Goal: Task Accomplishment & Management: Use online tool/utility

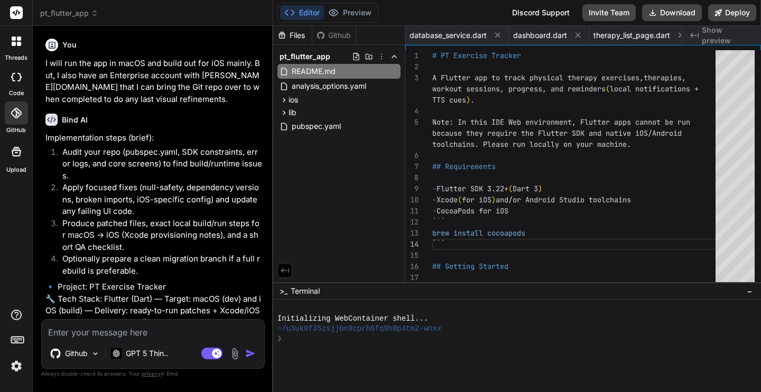
scroll to position [78, 0]
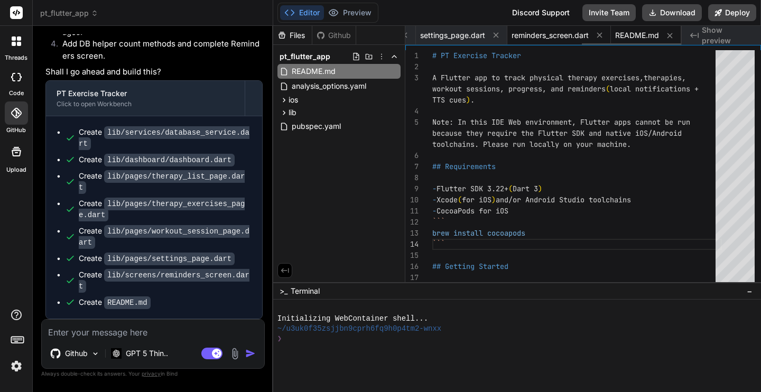
click at [550, 35] on span "reminders_screen.dart" at bounding box center [550, 35] width 77 height 11
type textarea "} }"
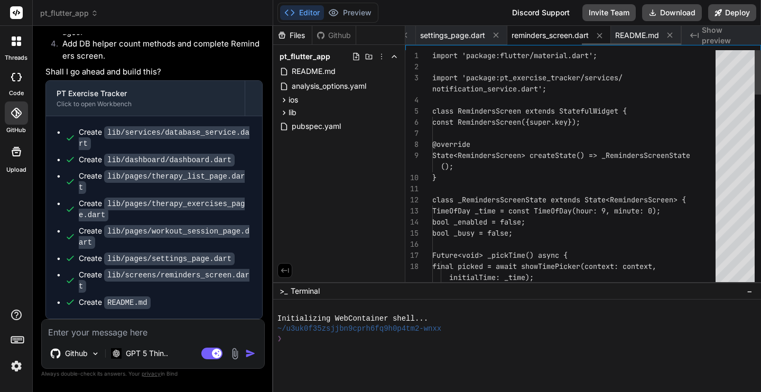
scroll to position [22, 0]
click at [96, 351] on img at bounding box center [95, 353] width 9 height 9
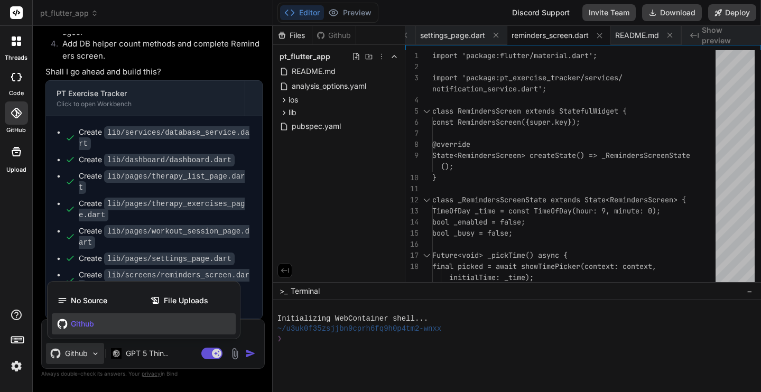
click at [316, 181] on div at bounding box center [380, 196] width 761 height 392
type textarea "x"
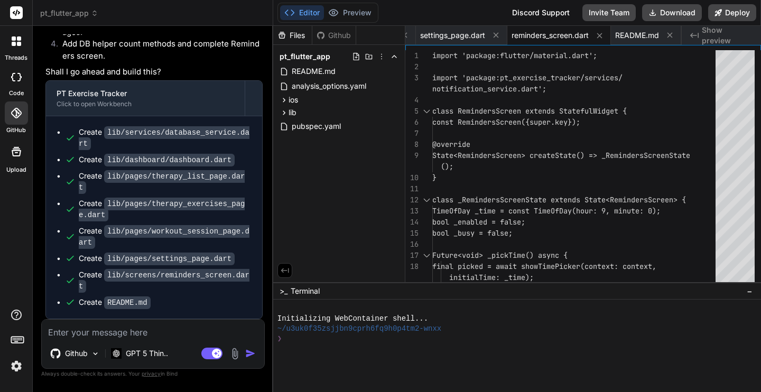
click at [328, 35] on div "Github" at bounding box center [333, 35] width 43 height 11
click at [19, 117] on icon at bounding box center [16, 113] width 11 height 11
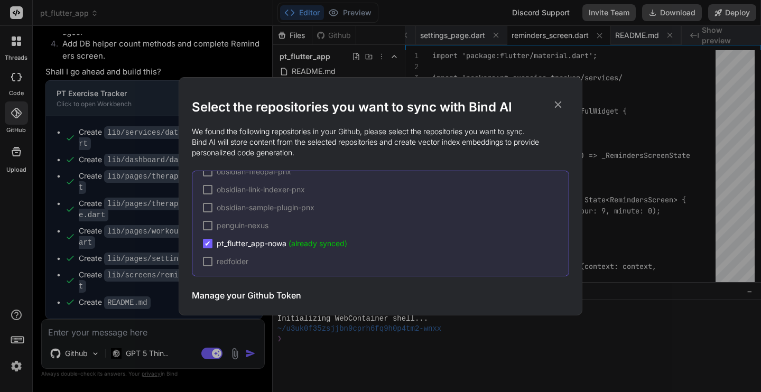
scroll to position [106, 0]
click at [293, 241] on span "(already synced)" at bounding box center [318, 241] width 59 height 9
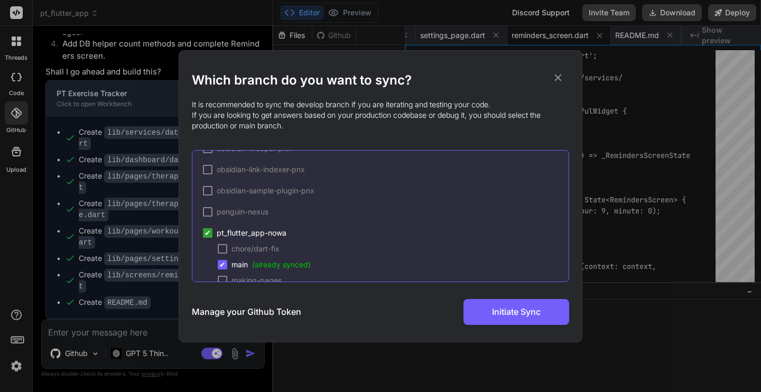
scroll to position [162, 0]
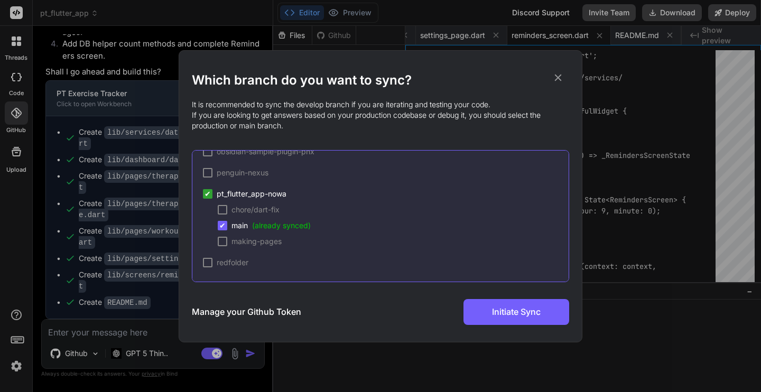
click at [557, 77] on icon at bounding box center [558, 77] width 7 height 7
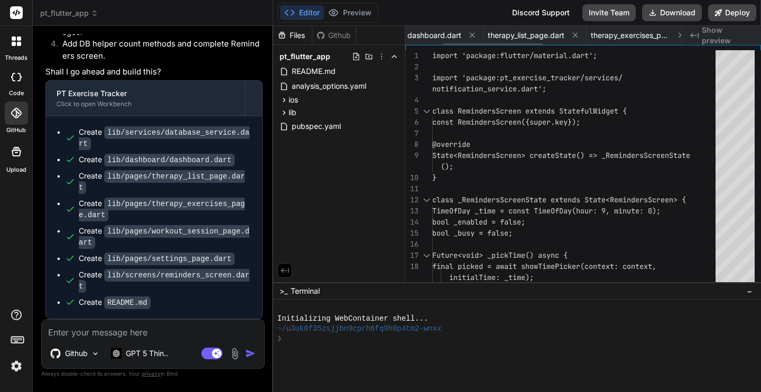
scroll to position [0, 0]
click at [463, 39] on span "database_service.dart" at bounding box center [448, 35] width 77 height 11
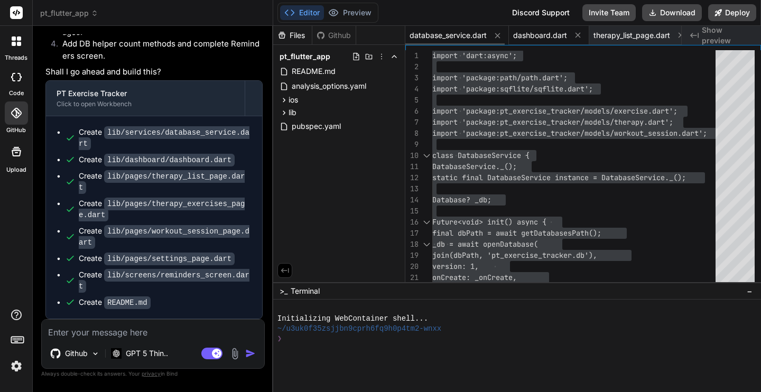
click at [543, 34] on span "dashboard.dart" at bounding box center [540, 35] width 54 height 11
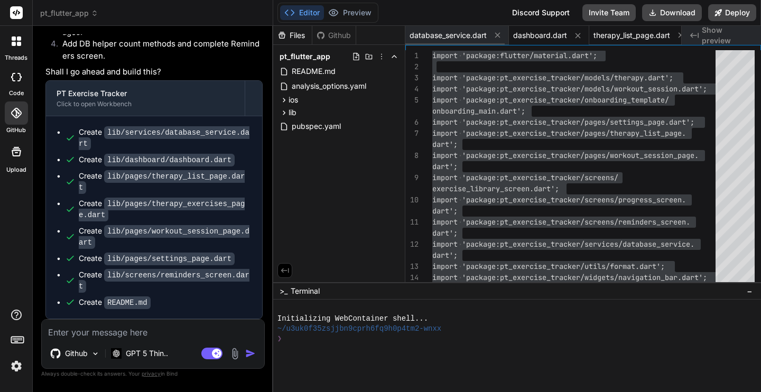
click at [631, 34] on span "therapy_list_page.dart" at bounding box center [632, 35] width 77 height 11
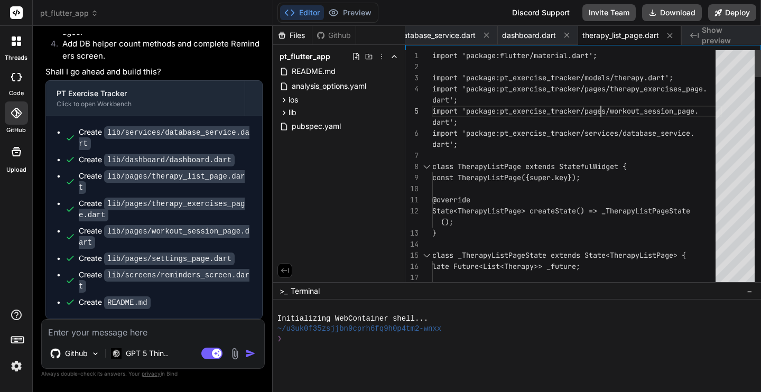
scroll to position [56, 0]
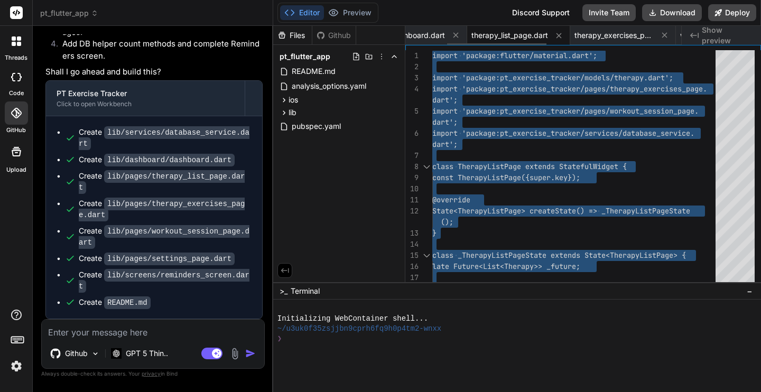
scroll to position [0, 126]
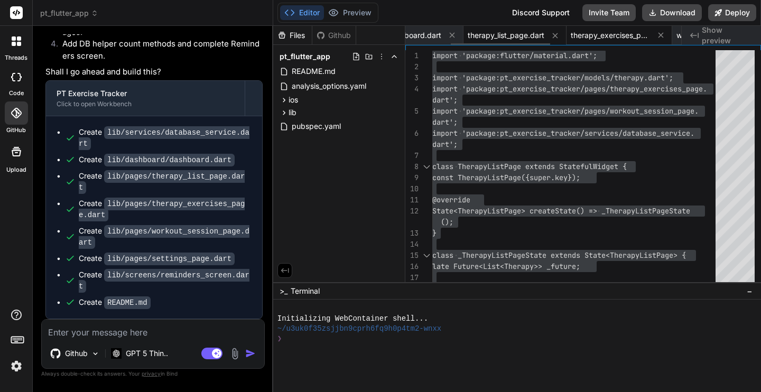
click at [607, 35] on span "therapy_exercises_page.dart" at bounding box center [610, 35] width 79 height 11
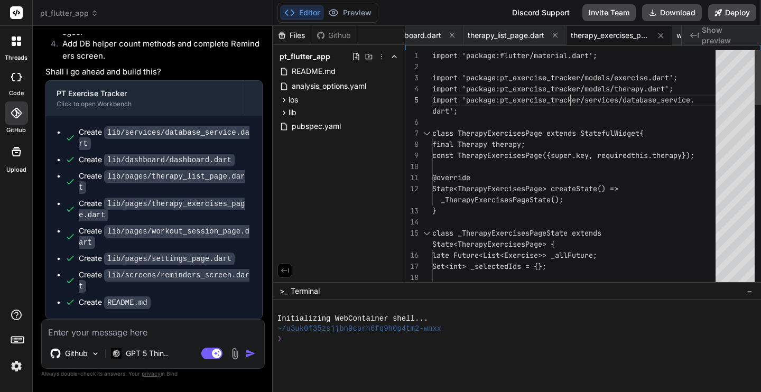
scroll to position [44, 0]
type textarea "import 'package:flutter/material.dart'; import 'package:pt_exercise_tracker/mod…"
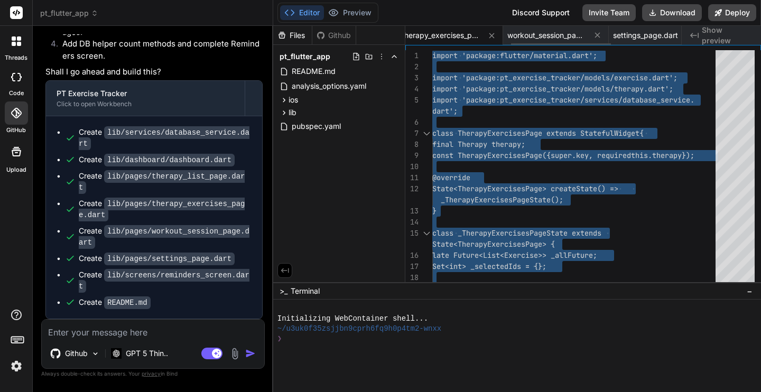
scroll to position [0, 300]
click at [546, 33] on span "workout_session_page.dart" at bounding box center [541, 35] width 79 height 11
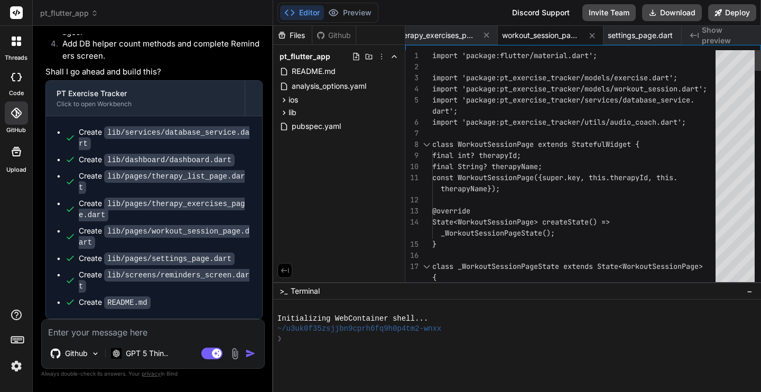
scroll to position [44, 0]
type textarea "import 'package:flutter/material.dart'; import 'package:pt_exercise_tracker/mod…"
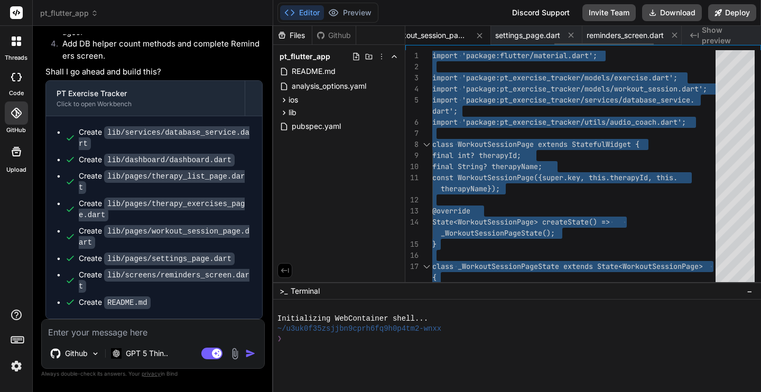
scroll to position [0, 413]
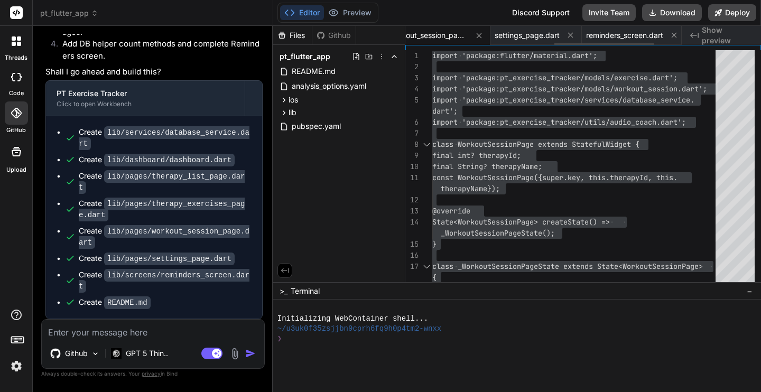
click at [522, 36] on span "settings_page.dart" at bounding box center [527, 35] width 65 height 11
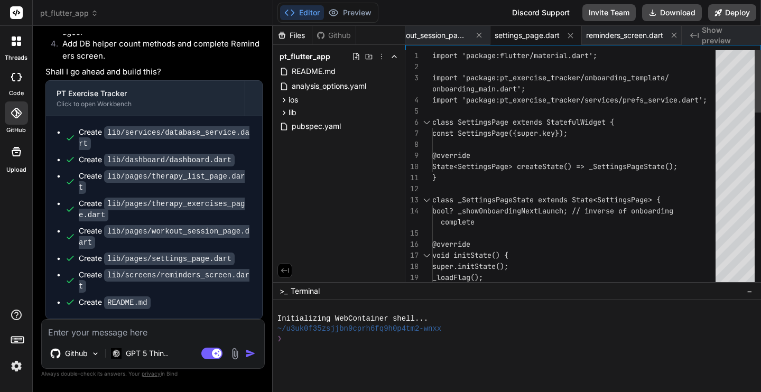
scroll to position [44, 0]
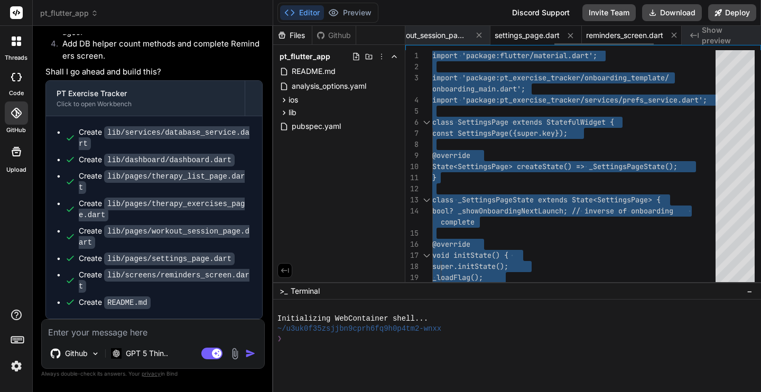
click at [626, 34] on span "reminders_screen.dart" at bounding box center [624, 35] width 77 height 11
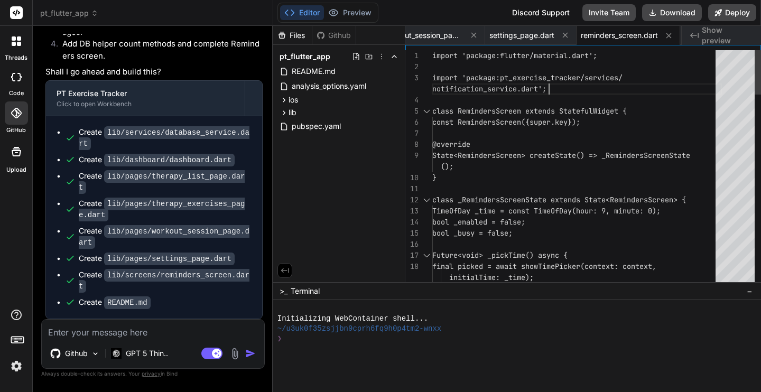
scroll to position [33, 0]
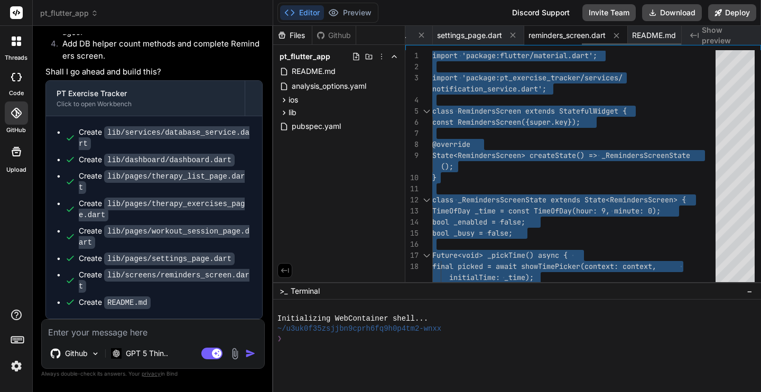
scroll to position [0, 489]
click at [640, 38] on span "README.md" at bounding box center [637, 35] width 44 height 11
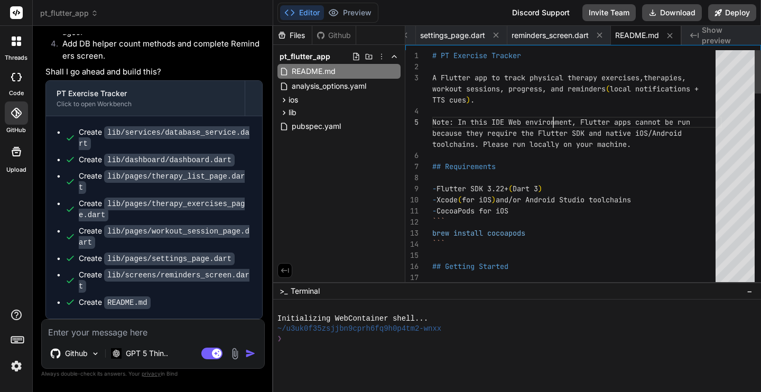
scroll to position [67, 0]
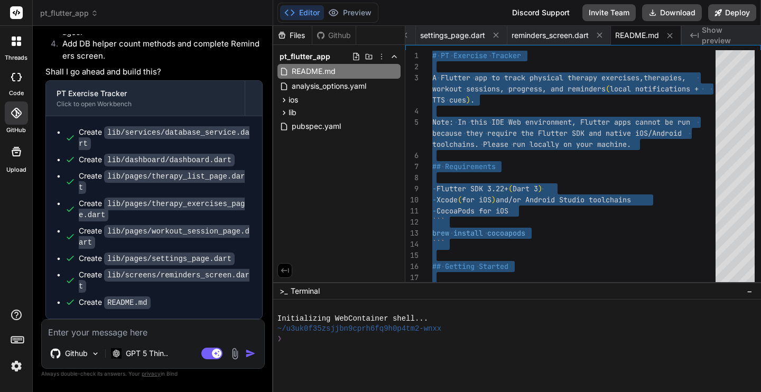
click at [146, 162] on code "lib/dashboard/dashboard.dart" at bounding box center [169, 160] width 131 height 13
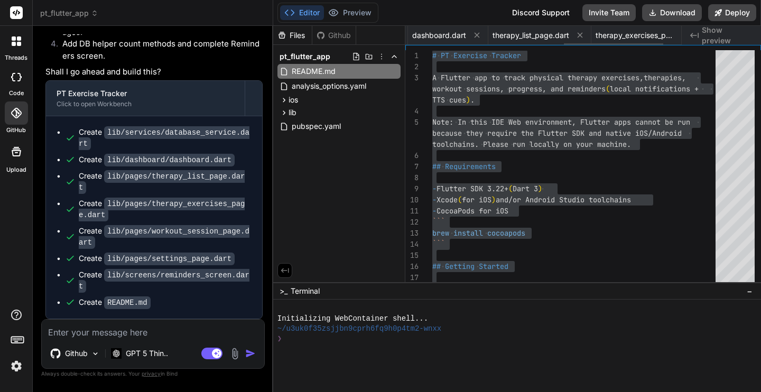
scroll to position [0, 0]
click at [539, 37] on span "dashboard.dart" at bounding box center [540, 35] width 54 height 11
type textarea "} }"
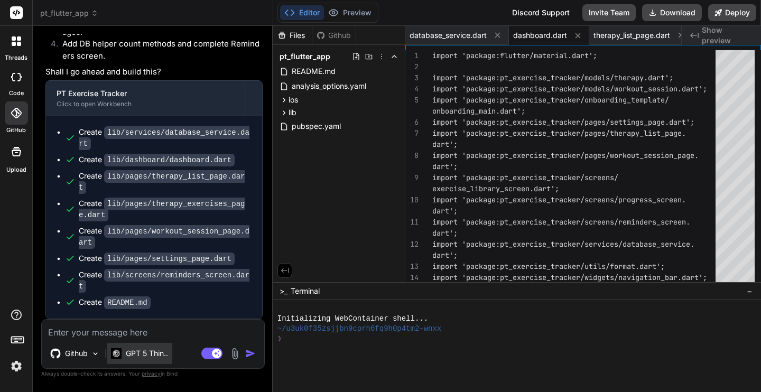
click at [154, 355] on p "GPT 5 Thin.." at bounding box center [147, 353] width 42 height 11
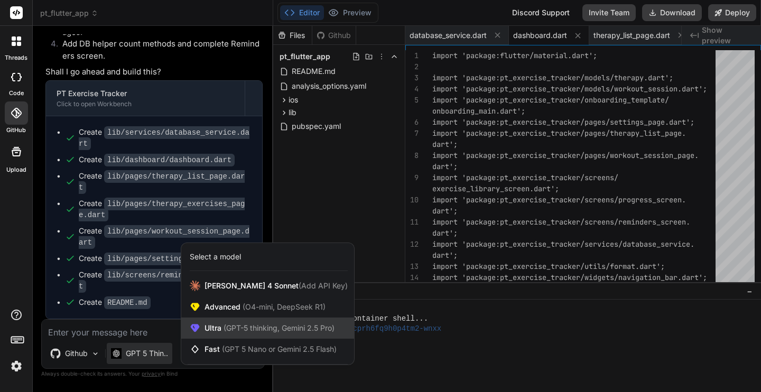
click at [229, 326] on span "(GPT-5 thinking, Gemini 2.5 Pro)" at bounding box center [277, 328] width 113 height 9
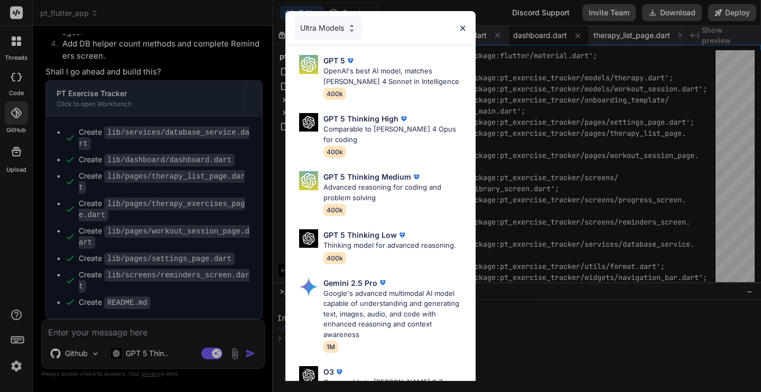
click at [147, 354] on div "Ultra Models GPT 5 OpenAI's best AI model, matches [PERSON_NAME] 4 Sonnet in In…" at bounding box center [380, 196] width 761 height 392
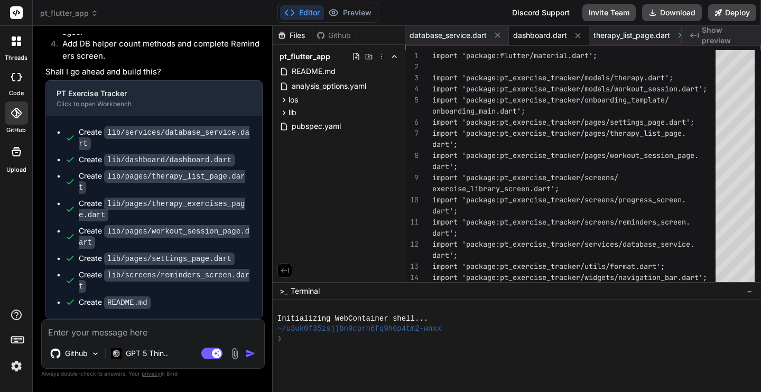
click at [147, 354] on p "GPT 5 Thin.." at bounding box center [147, 353] width 42 height 11
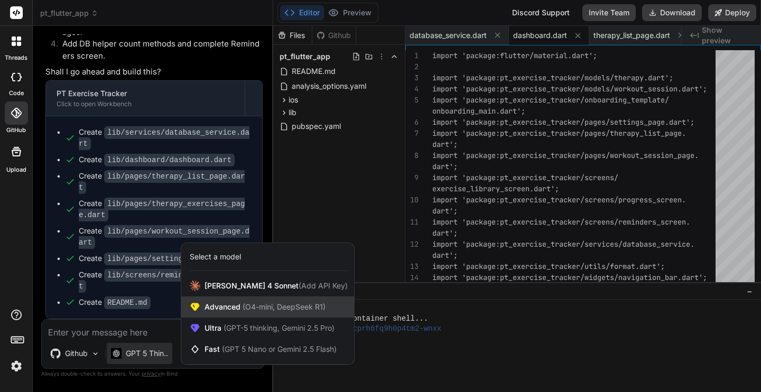
click at [218, 309] on span "Advanced (O4-mini, DeepSeek R1)" at bounding box center [265, 307] width 121 height 11
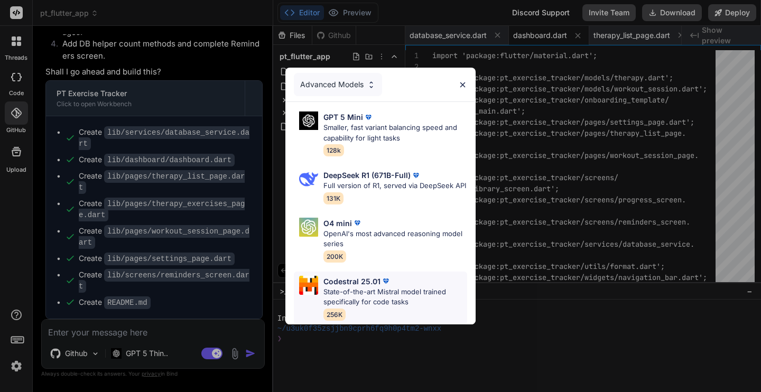
click at [371, 289] on p "State-of-the-art Mistral model trained specifically for code tasks" at bounding box center [396, 297] width 144 height 21
type textarea "x"
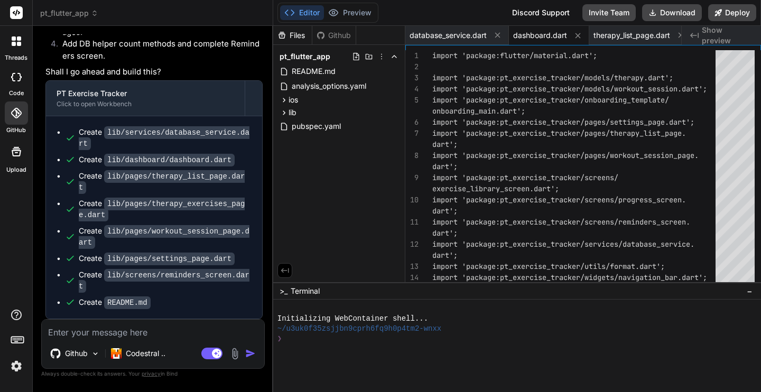
click at [164, 331] on textarea at bounding box center [153, 329] width 223 height 19
type textarea "T"
type textarea "x"
type textarea "Th"
type textarea "x"
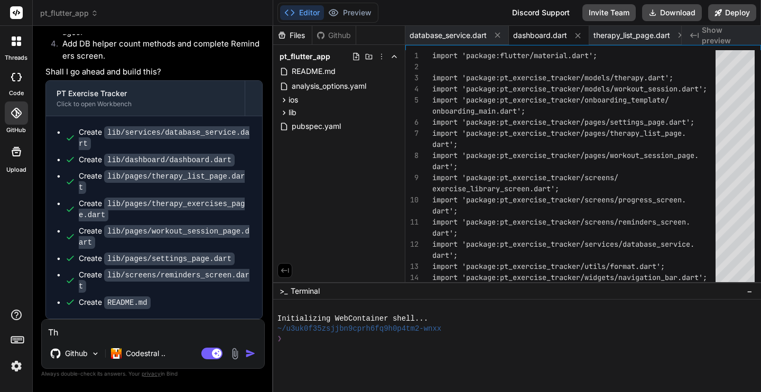
type textarea "Tha"
type textarea "x"
type textarea "That"
type textarea "x"
type textarea "That"
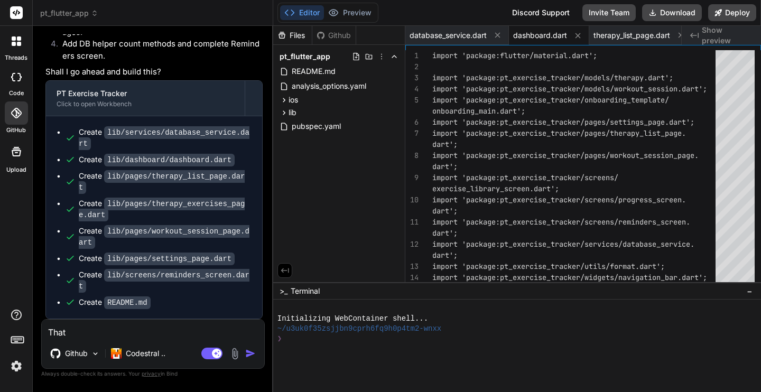
type textarea "x"
type textarea "That d"
type textarea "x"
type textarea "That do"
type textarea "x"
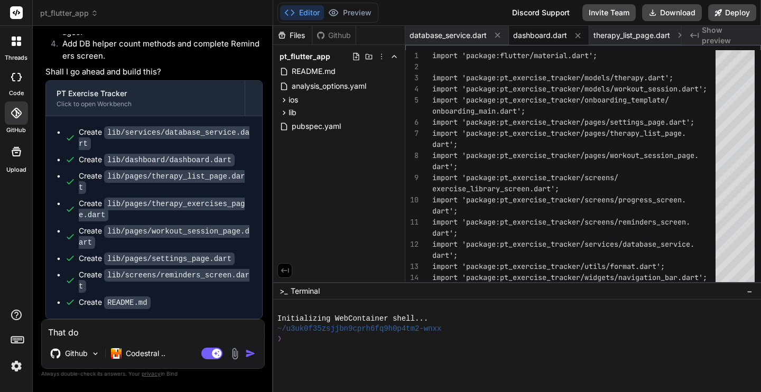
type textarea "That doe"
type textarea "x"
type textarea "That does"
type textarea "x"
type textarea "That does"
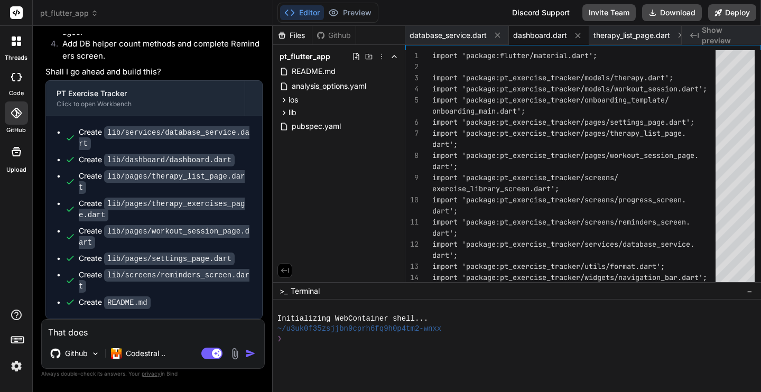
type textarea "x"
type textarea "That does n"
type textarea "x"
type textarea "That does no"
type textarea "x"
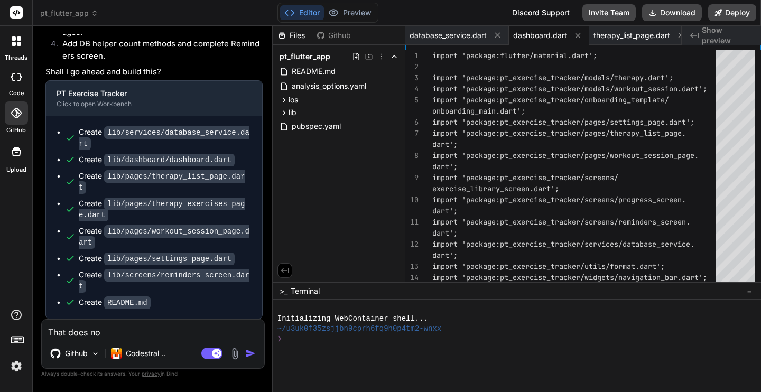
type textarea "That does not"
type textarea "x"
type textarea "That does not"
type textarea "x"
type textarea "That does not l"
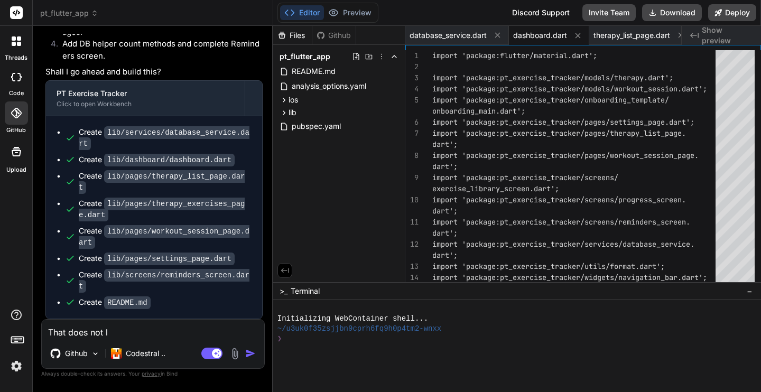
type textarea "x"
type textarea "That does not lo"
type textarea "x"
type textarea "That does not loo"
type textarea "x"
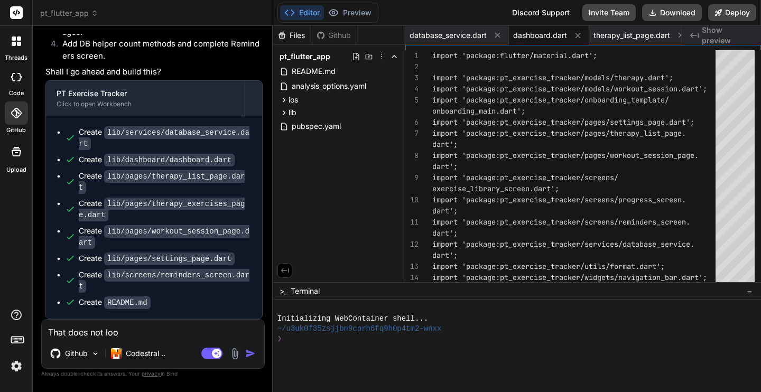
type textarea "That does not look"
type textarea "x"
type textarea "That does not look"
type textarea "x"
type textarea "That does not look t"
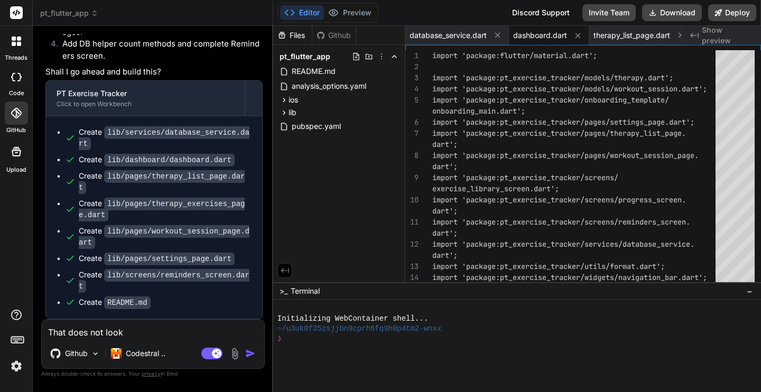
type textarea "x"
type textarea "That does not look to"
type textarea "x"
type textarea "That does not look to"
type textarea "x"
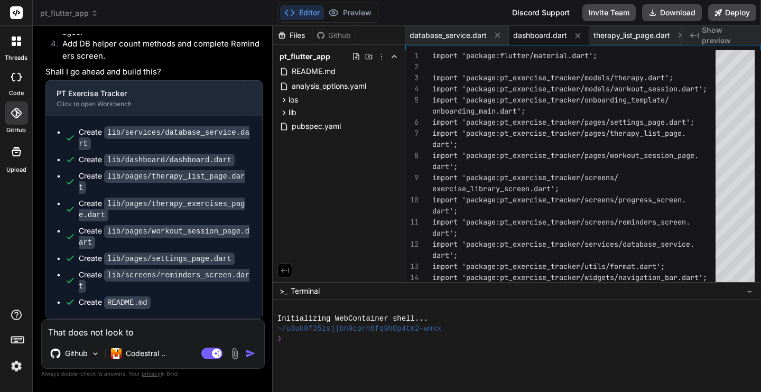
type textarea "That does not look to h"
type textarea "x"
type textarea "That does not look to ha"
type textarea "x"
type textarea "That does not look to hav"
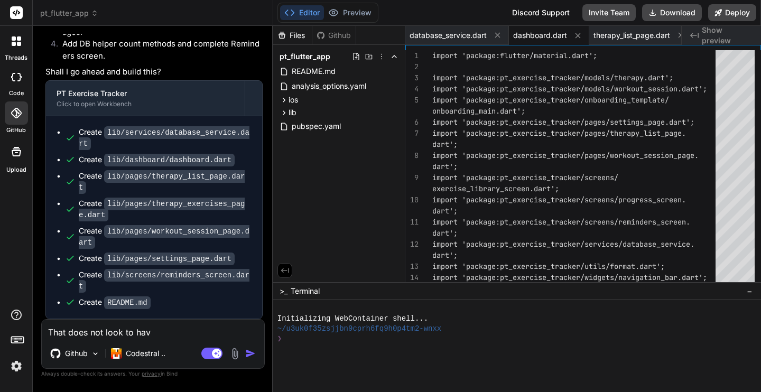
type textarea "x"
type textarea "That does not look to have"
type textarea "x"
type textarea "That does not look to have"
type textarea "x"
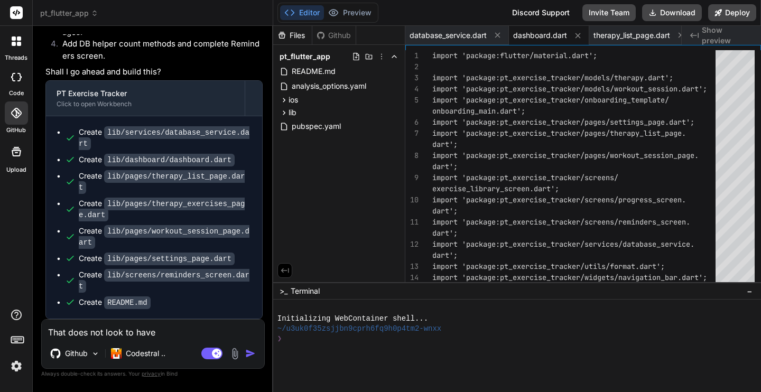
type textarea "That does not look to have w"
type textarea "x"
type textarea "That does not look to have wo"
type textarea "x"
type textarea "That does not look to have wor"
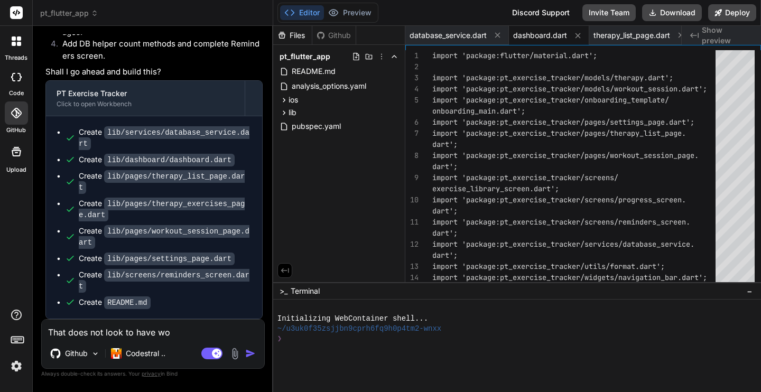
type textarea "x"
type textarea "That does not look to have work"
type textarea "x"
type textarea "That does not look to have worke"
type textarea "x"
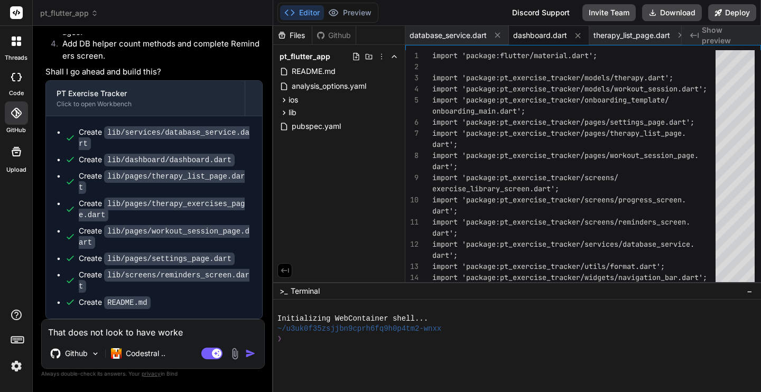
type textarea "That does not look to have worked"
type textarea "x"
type textarea "That does not look to have worked."
type textarea "x"
type textarea "That does not look to have worked."
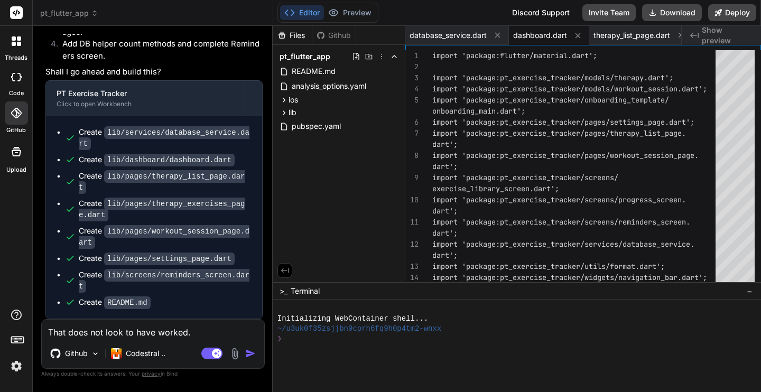
type textarea "x"
type textarea "That does not look to have worked. I"
type textarea "x"
type textarea "That does not look to have worked. It"
type textarea "x"
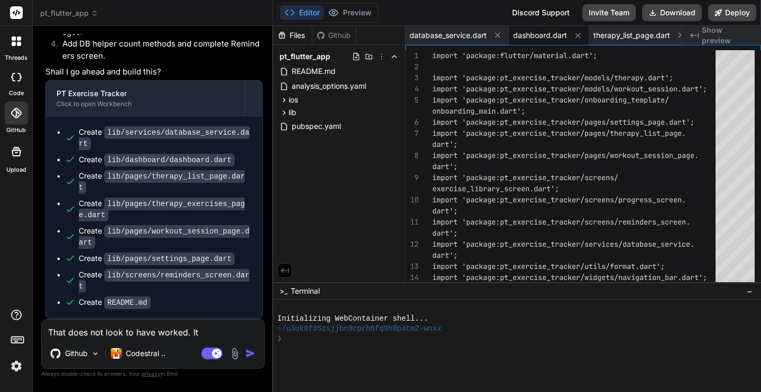
type textarea "That does not look to have worked. It"
type textarea "x"
type textarea "That does not look to have worked. It l"
type textarea "x"
type textarea "That does not look to have worked. It lo"
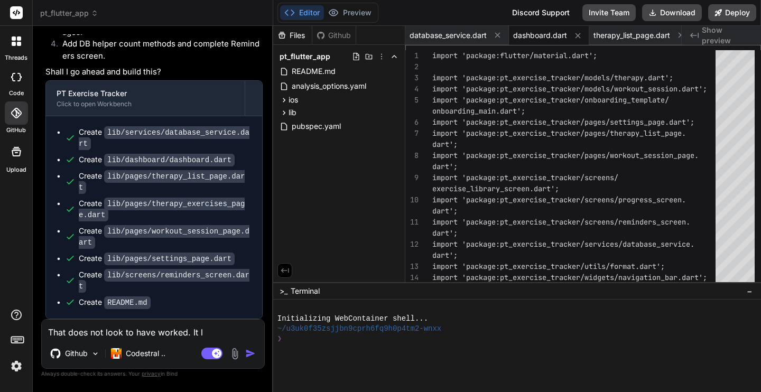
type textarea "x"
type textarea "That does not look to have worked. It loo"
type textarea "x"
type textarea "That does not look to have worked. It look"
type textarea "x"
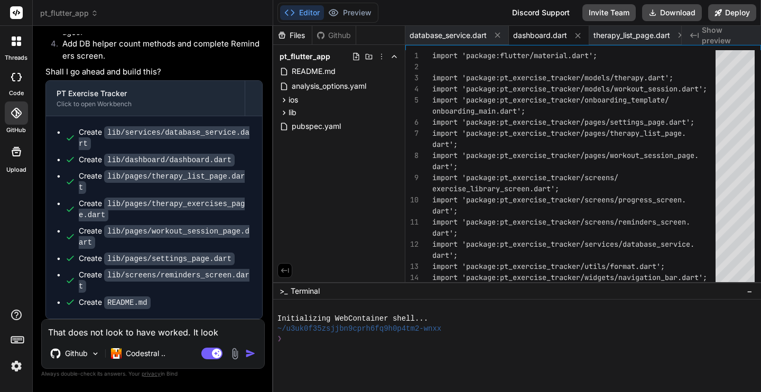
type textarea "That does not look to have worked. It looks"
type textarea "x"
type textarea "That does not look to have worked. It looks"
type textarea "x"
type textarea "That does not look to have worked. It looks t"
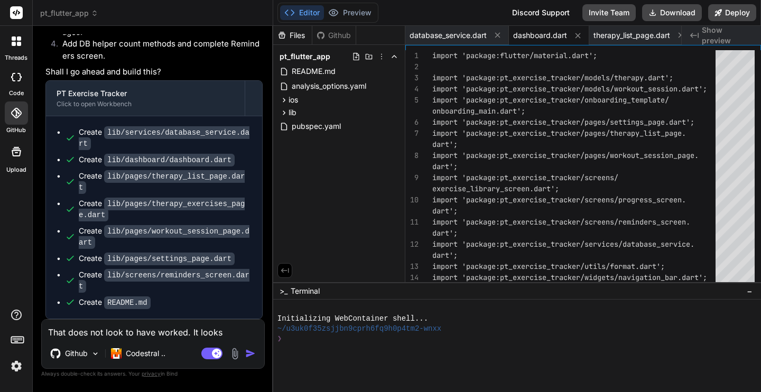
type textarea "x"
type textarea "That does not look to have worked. It looks to"
type textarea "x"
type textarea "That does not look to have worked. It looks to"
type textarea "x"
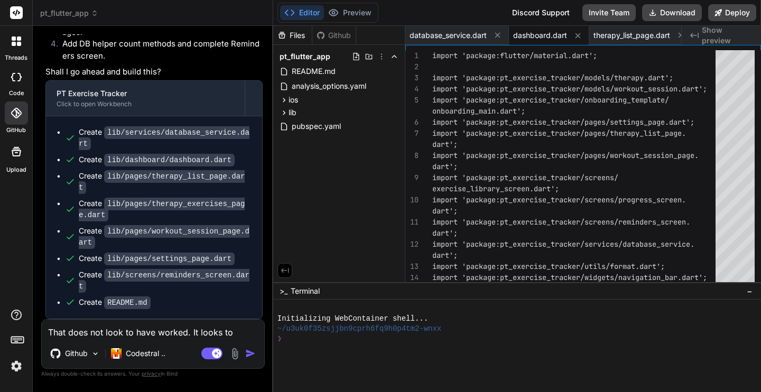
type textarea "That does not look to have worked. It looks to h"
type textarea "x"
type textarea "That does not look to have worked. It looks to ha"
type textarea "x"
type textarea "That does not look to have worked. It looks to hav"
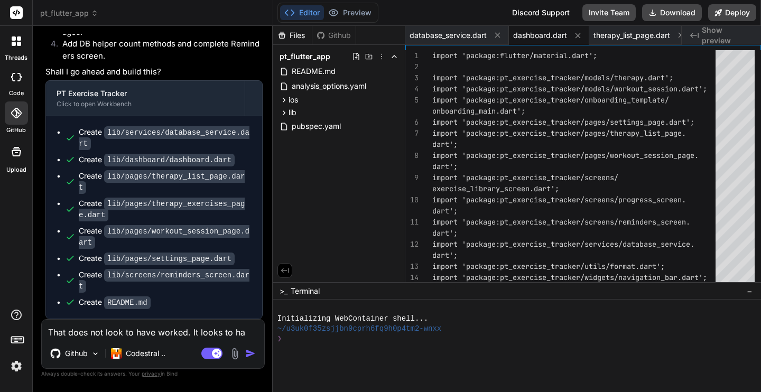
type textarea "x"
type textarea "That does not look to have worked. It looks to have"
type textarea "x"
type textarea "That does not look to have worked. It looks to have"
type textarea "x"
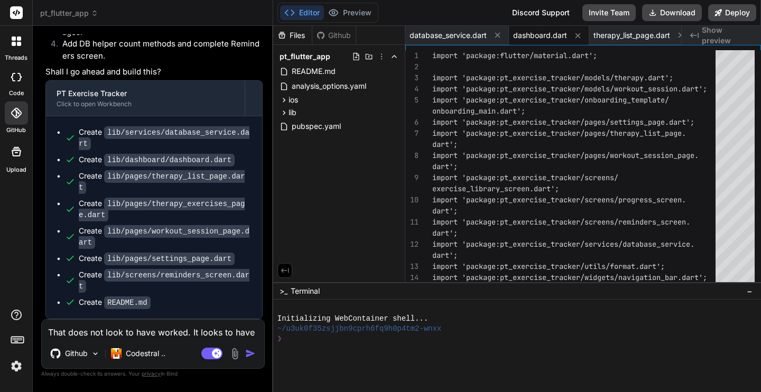
type textarea "That does not look to have worked. It looks to have b"
type textarea "x"
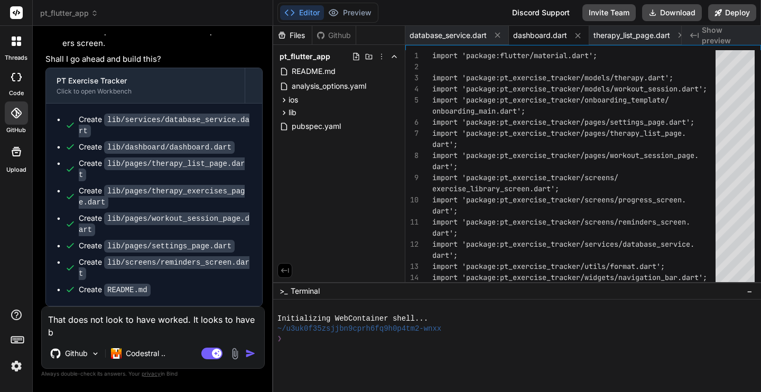
type textarea "That does not look to have worked. It looks to have br"
type textarea "x"
type textarea "That does not look to have worked. It looks to have bro"
type textarea "x"
type textarea "That does not look to have worked. It looks to have brok"
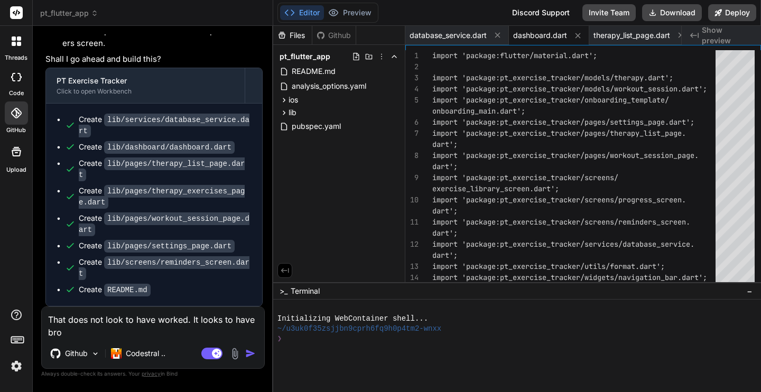
type textarea "x"
type textarea "That does not look to have worked. It looks to have broke"
type textarea "x"
type textarea "That does not look to have worked. It looks to have broken"
type textarea "x"
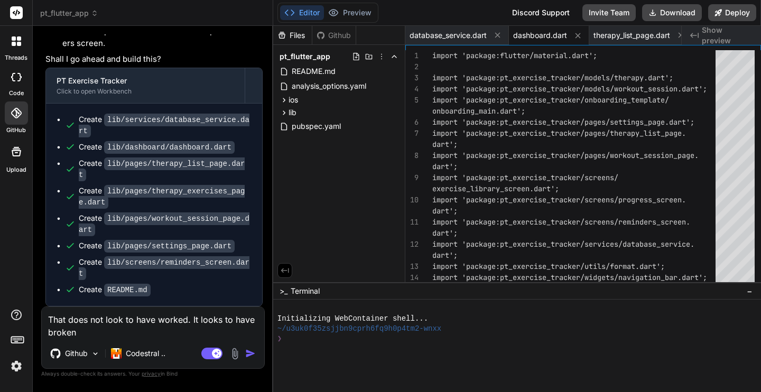
type textarea "That does not look to have worked. It looks to have broken"
type textarea "x"
type textarea "That does not look to have worked. It looks to have broken a"
type textarea "x"
type textarea "That does not look to have worked. It looks to have broken al"
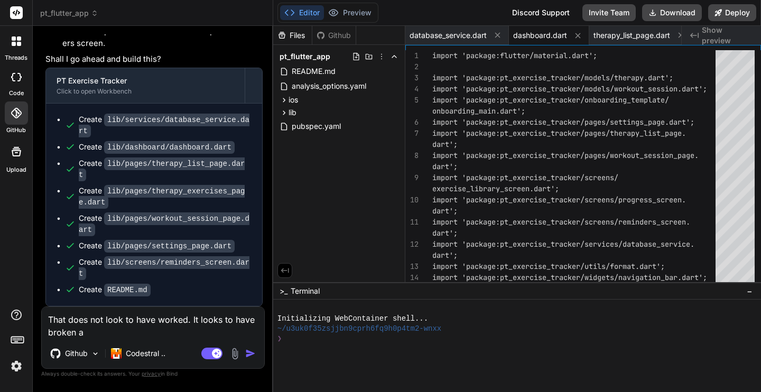
type textarea "x"
type textarea "That does not look to have worked. It looks to have broken all"
type textarea "x"
type textarea "That does not look to have worked. It looks to have broken all"
type textarea "x"
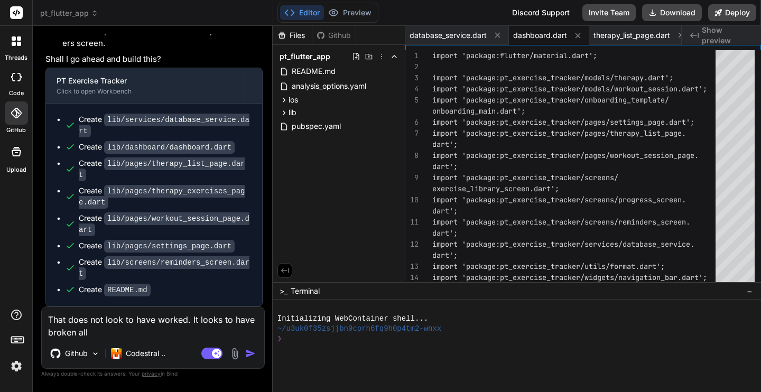
type textarea "That does not look to have worked. It looks to have broken all o"
type textarea "x"
type textarea "That does not look to have worked. It looks to have broken all of"
type textarea "x"
type textarea "That does not look to have worked. It looks to have broken all of"
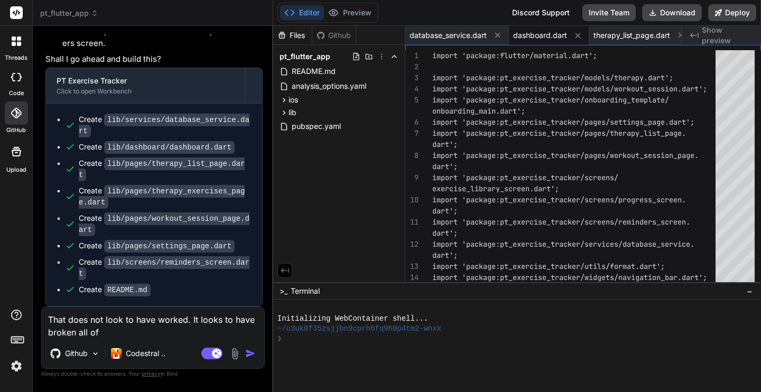
type textarea "x"
type textarea "That does not look to have worked. It looks to have broken all of t"
type textarea "x"
type textarea "That does not look to have worked. It looks to have broken all of th"
type textarea "x"
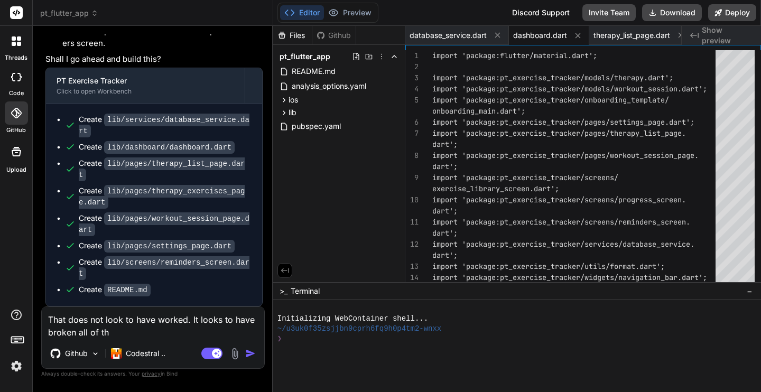
type textarea "That does not look to have worked. It looks to have broken all of the"
type textarea "x"
type textarea "That does not look to have worked. It looks to have broken all of the"
type textarea "x"
type textarea "That does not look to have worked. It looks to have broken all of the p"
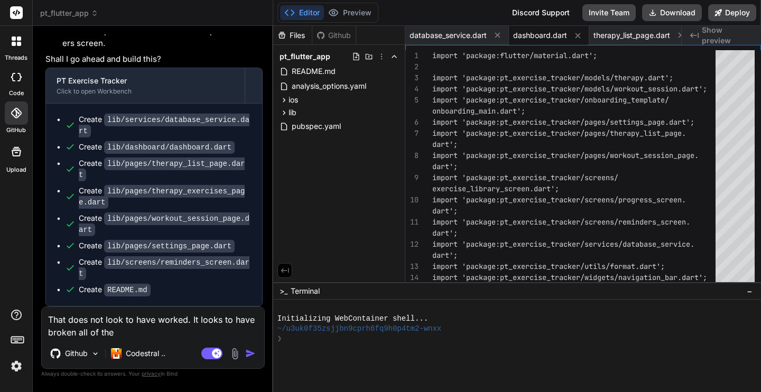
type textarea "x"
type textarea "That does not look to have worked. It looks to have broken all of the pa"
type textarea "x"
type textarea "That does not look to have worked. It looks to have broken all of the pag"
type textarea "x"
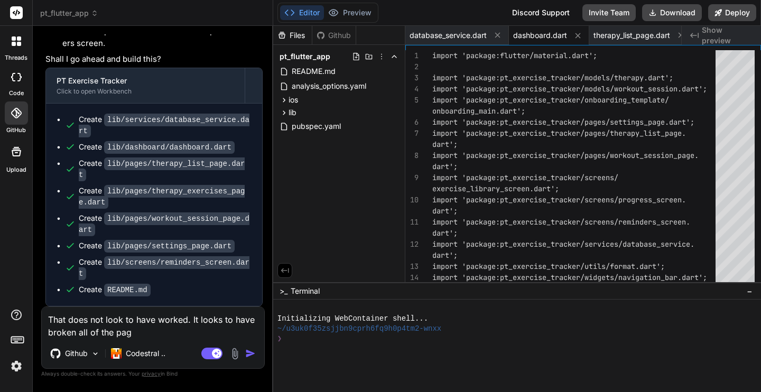
type textarea "That does not look to have worked. It looks to have broken all of the page"
type textarea "x"
type textarea "That does not look to have worked. It looks to have broken all of the pages"
type textarea "x"
type textarea "That does not look to have worked. It looks to have broken all of the pages."
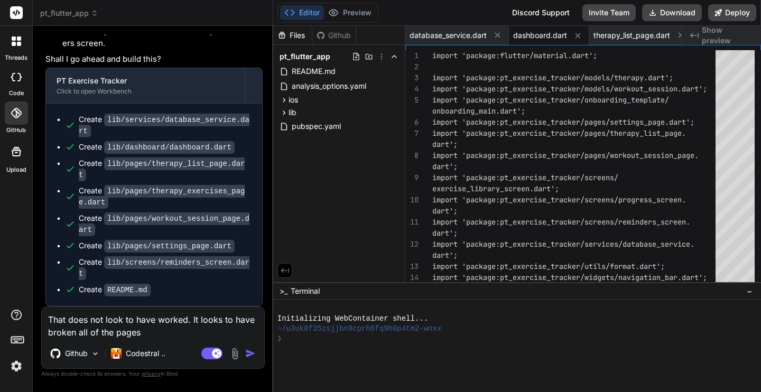
type textarea "x"
type textarea "That does not look to have worked. It looks to have broken all of the pages."
type textarea "x"
type textarea "That does not look to have worked. It looks to have broken all of the pages. W"
type textarea "x"
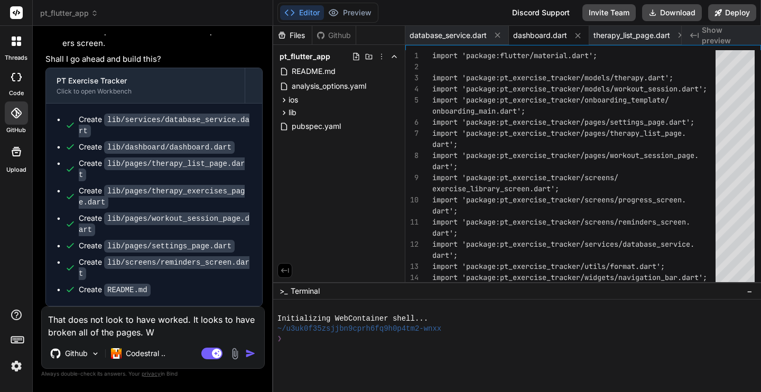
type textarea "That does not look to have worked. It looks to have broken all of the pages. Wh"
type textarea "x"
type textarea "That does not look to have worked. It looks to have broken all of the pages. Whe"
type textarea "x"
type textarea "That does not look to have worked. It looks to have broken all of the pages. Wh…"
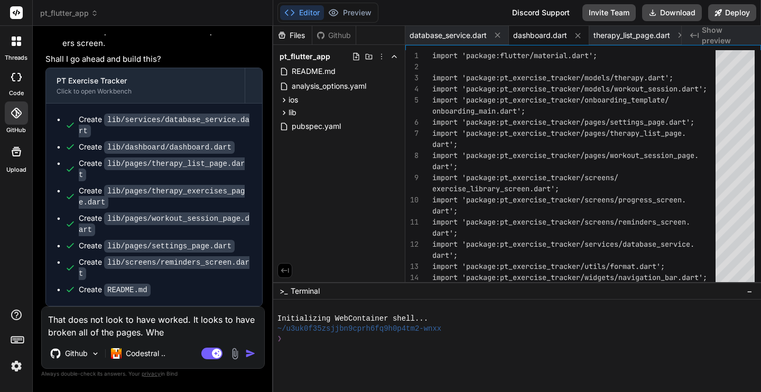
type textarea "x"
type textarea "That does not look to have worked. It looks to have broken all of the pages. Wh…"
type textarea "x"
type textarea "That does not look to have worked. It looks to have broken all of the pages. Wh…"
type textarea "x"
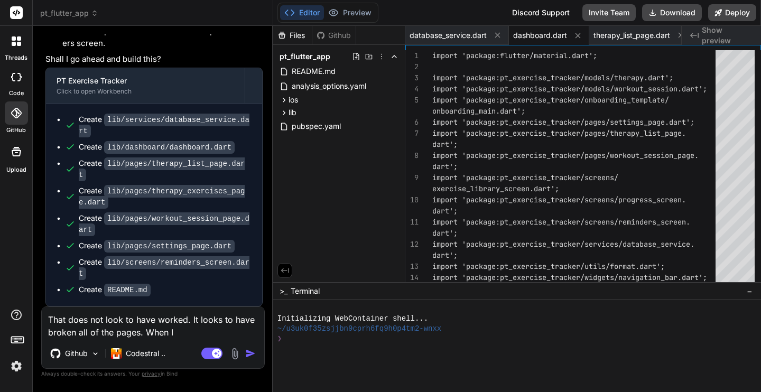
type textarea "That does not look to have worked. It looks to have broken all of the pages. Wh…"
type textarea "x"
type textarea "That does not look to have worked. It looks to have broken all of the pages. Wh…"
type textarea "x"
type textarea "That does not look to have worked. It looks to have broken all of the pages. Wh…"
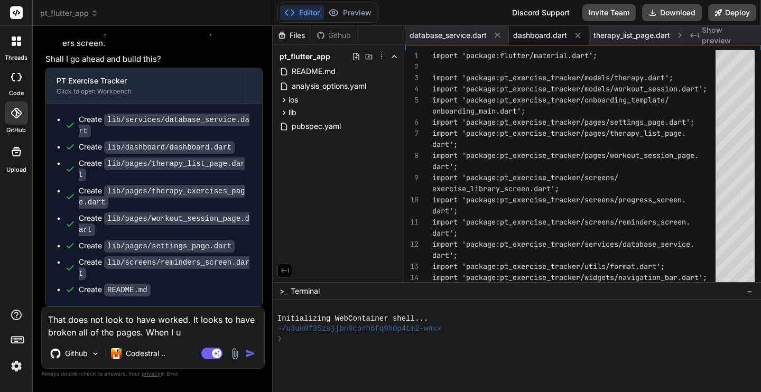
type textarea "x"
type textarea "That does not look to have worked. It looks to have broken all of the pages. Wh…"
type textarea "x"
type textarea "That does not look to have worked. It looks to have broken all of the pages. Wh…"
type textarea "x"
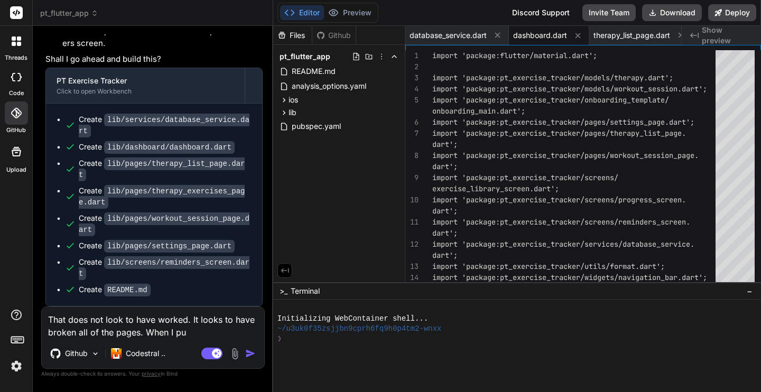
type textarea "That does not look to have worked. It looks to have broken all of the pages. Wh…"
type textarea "x"
type textarea "That does not look to have worked. It looks to have broken all of the pages. Wh…"
type textarea "x"
type textarea "That does not look to have worked. It looks to have broken all of the pages. Wh…"
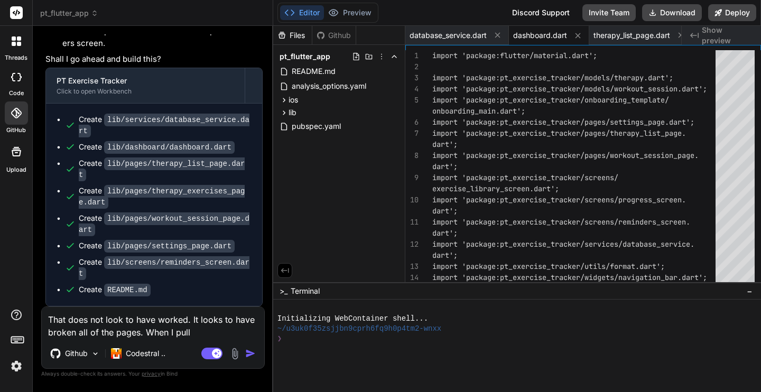
type textarea "x"
type textarea "That does not look to have worked. It looks to have broken all of the pages. Wh…"
type textarea "x"
type textarea "That does not look to have worked. It looks to have broken all of the pages. Wh…"
type textarea "x"
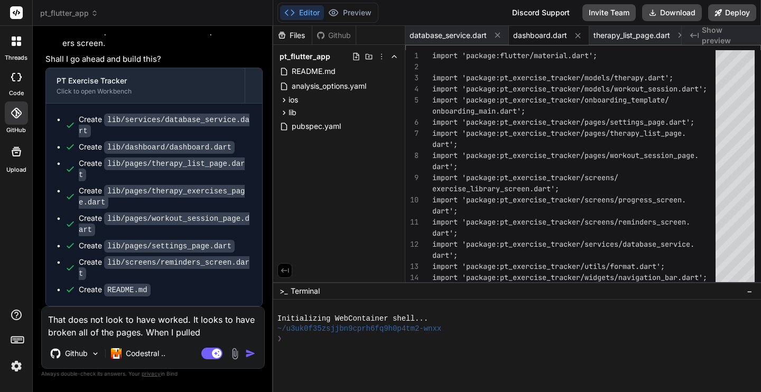
type textarea "That does not look to have worked. It looks to have broken all of the pages. Wh…"
type textarea "x"
type textarea "That does not look to have worked. It looks to have broken all of the pages. Wh…"
type textarea "x"
type textarea "That does not look to have worked. It looks to have broken all of the pages. Wh…"
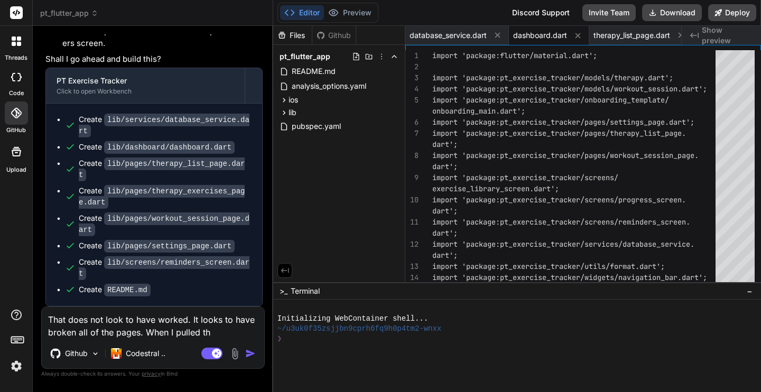
type textarea "x"
type textarea "That does not look to have worked. It looks to have broken all of the pages. Wh…"
type textarea "x"
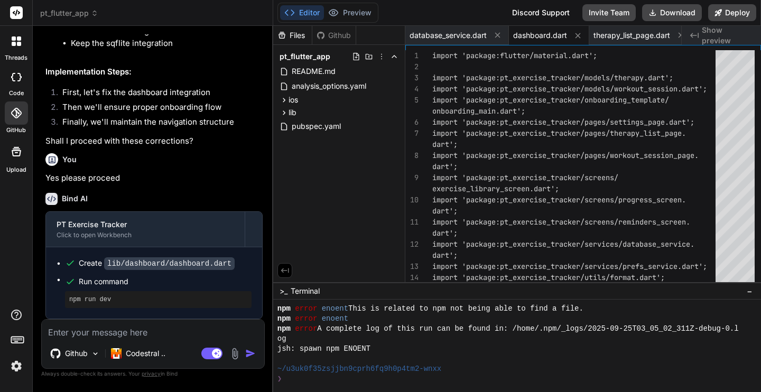
scroll to position [4757, 0]
click at [536, 34] on span "dashboard.dart" at bounding box center [540, 35] width 54 height 11
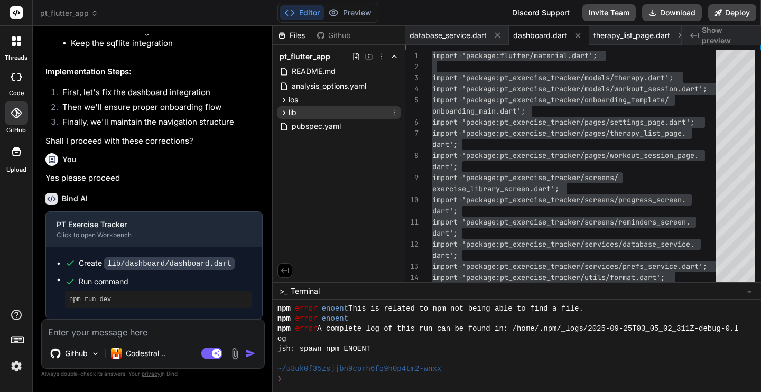
click at [283, 112] on icon at bounding box center [284, 112] width 9 height 9
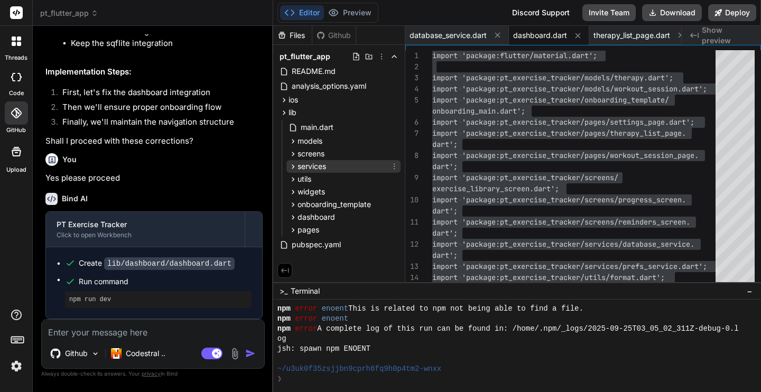
click at [293, 165] on icon at bounding box center [293, 166] width 3 height 4
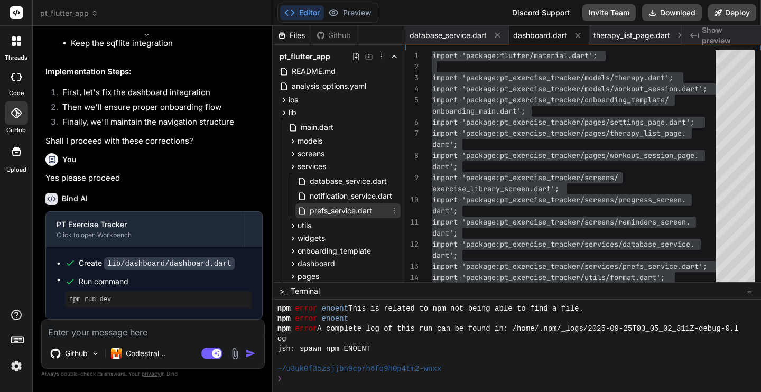
click at [335, 211] on span "prefs_service.dart" at bounding box center [341, 211] width 64 height 13
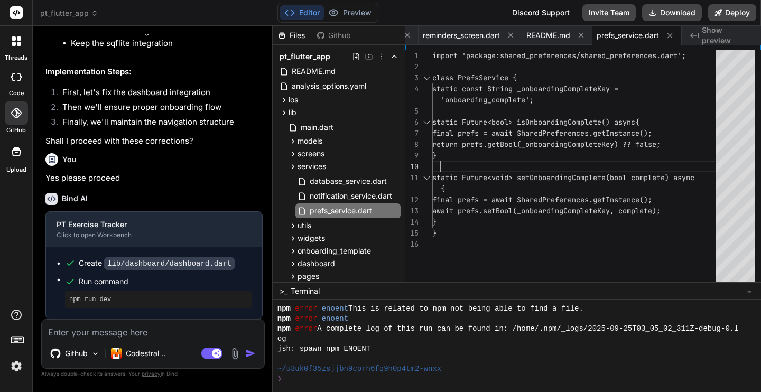
scroll to position [0, 0]
click at [529, 161] on div "static Future<void> setOnboardingComplete(bool c omplete) async } return prefs.…" at bounding box center [577, 168] width 290 height 237
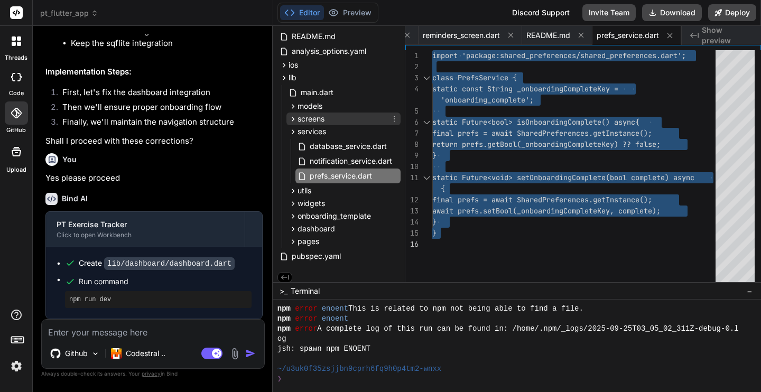
scroll to position [40, 0]
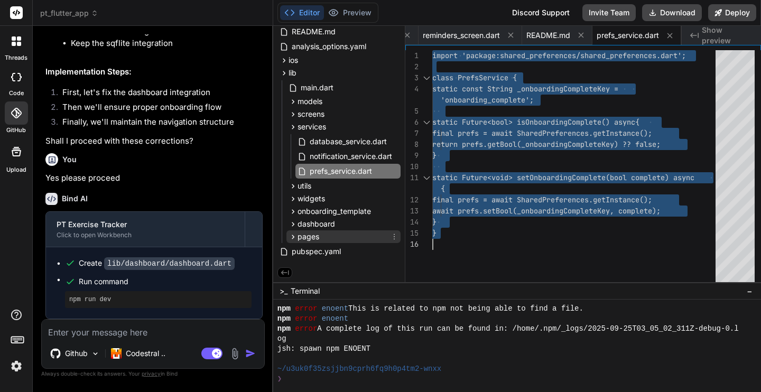
click at [293, 235] on icon at bounding box center [293, 237] width 9 height 9
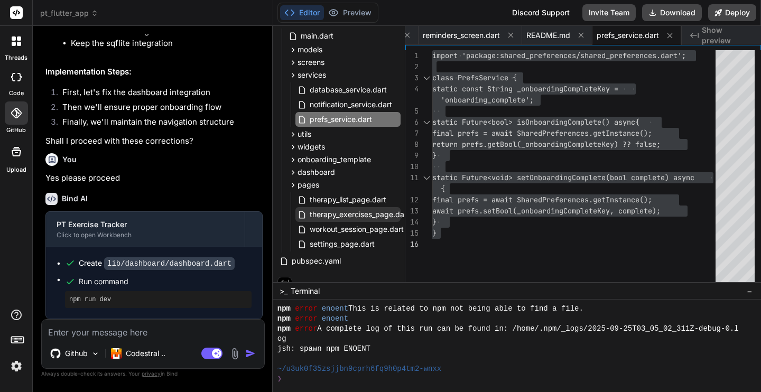
scroll to position [90, 0]
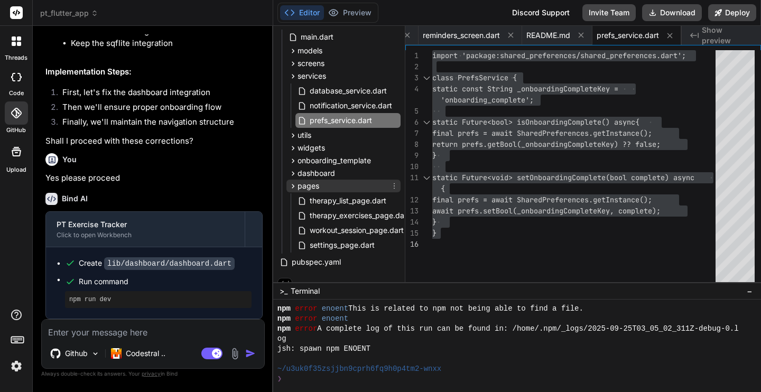
click at [292, 186] on icon at bounding box center [293, 186] width 9 height 9
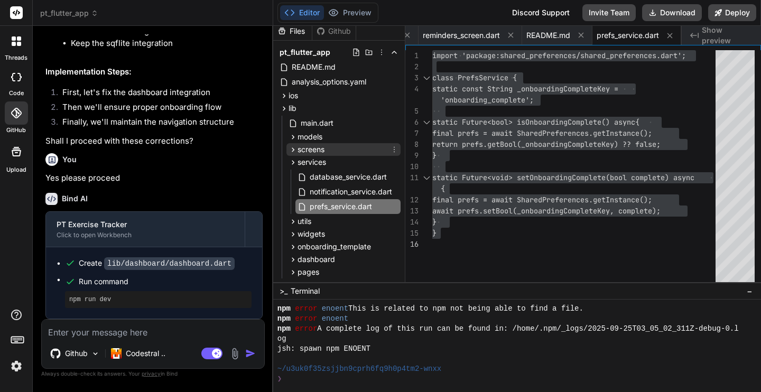
scroll to position [0, 0]
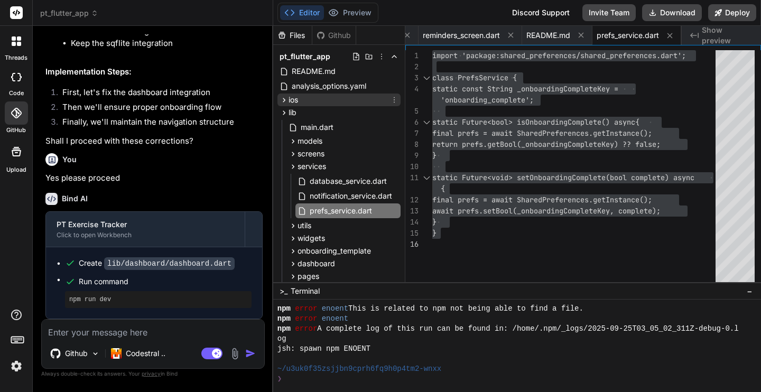
click at [284, 99] on icon at bounding box center [284, 100] width 9 height 9
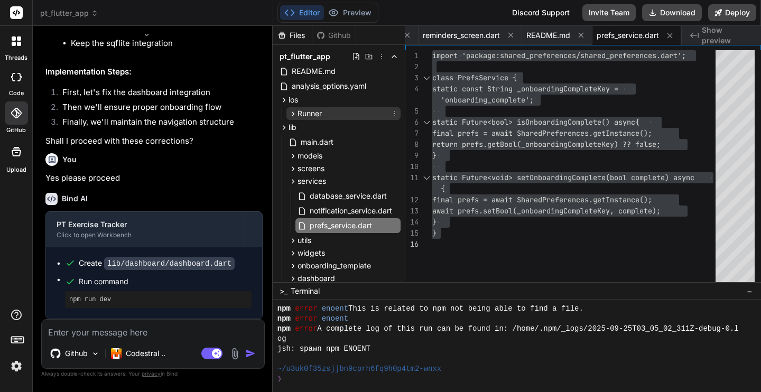
click at [292, 112] on icon at bounding box center [293, 114] width 3 height 4
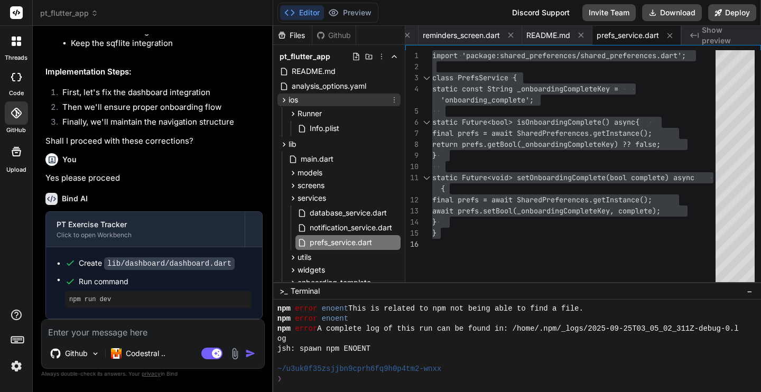
click at [282, 99] on icon at bounding box center [284, 100] width 9 height 9
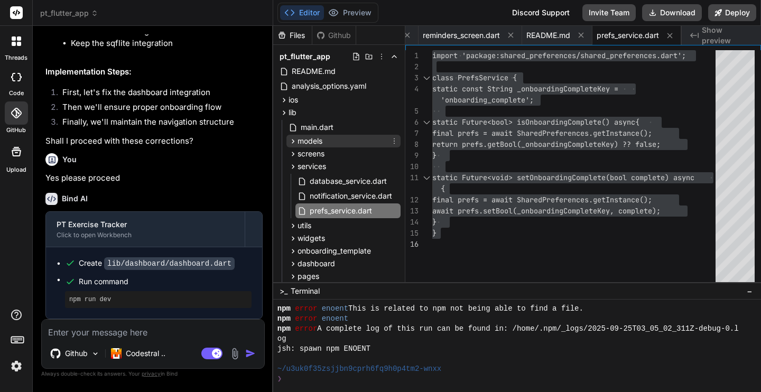
click at [293, 139] on icon at bounding box center [293, 141] width 9 height 9
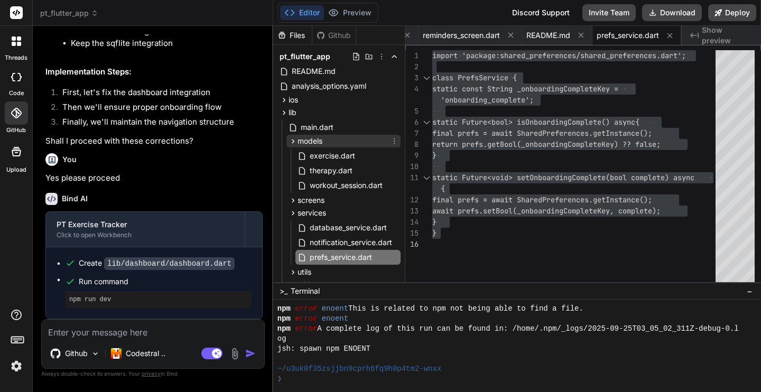
click at [293, 139] on icon at bounding box center [293, 141] width 9 height 9
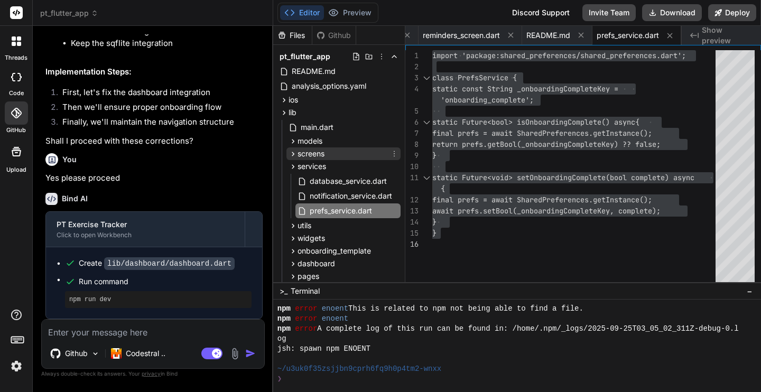
click at [293, 151] on icon at bounding box center [293, 154] width 9 height 9
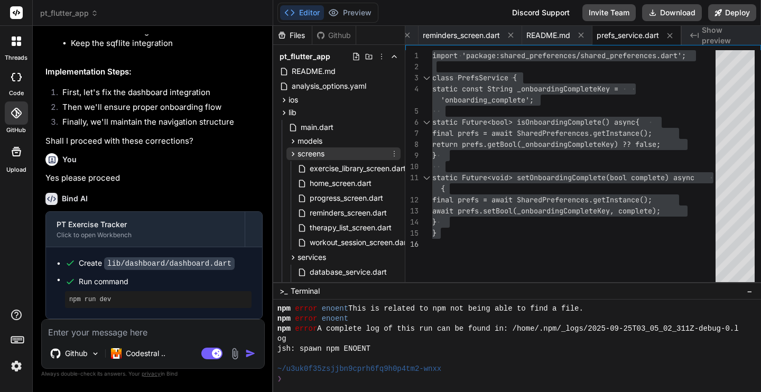
click at [293, 151] on icon at bounding box center [293, 154] width 9 height 9
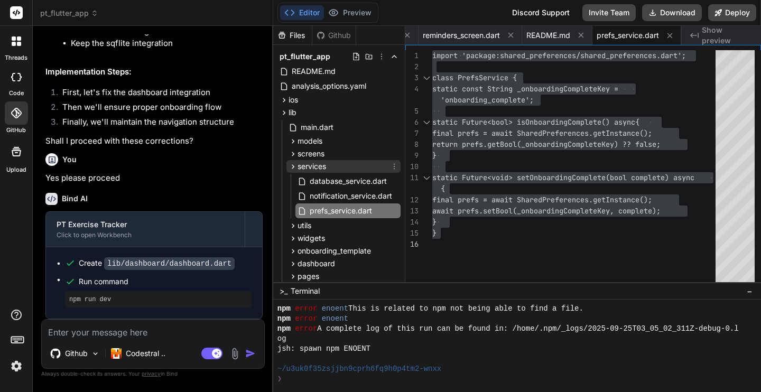
click at [293, 167] on icon at bounding box center [293, 166] width 9 height 9
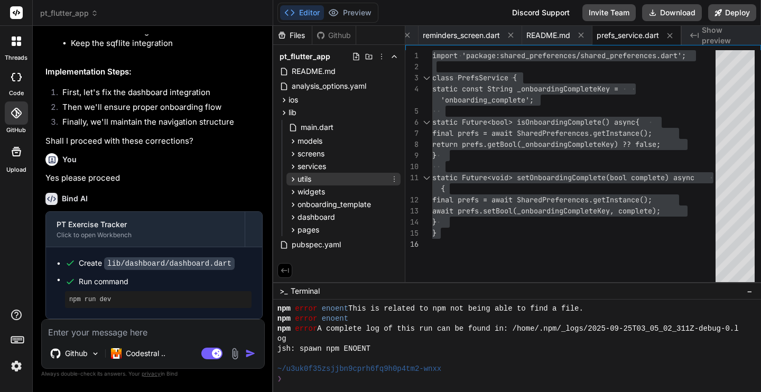
click at [292, 178] on icon at bounding box center [293, 179] width 3 height 4
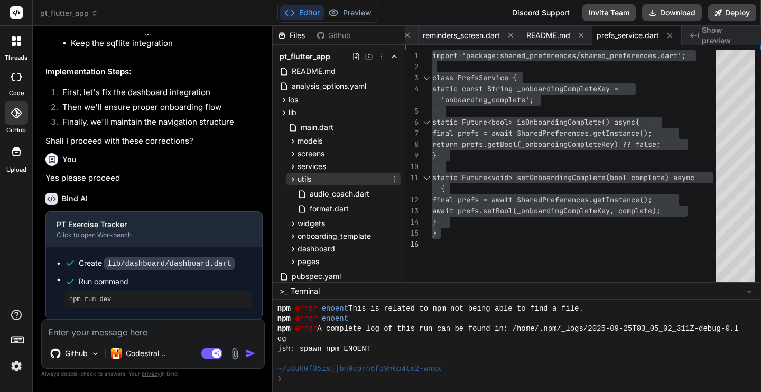
click at [292, 178] on icon at bounding box center [293, 179] width 3 height 4
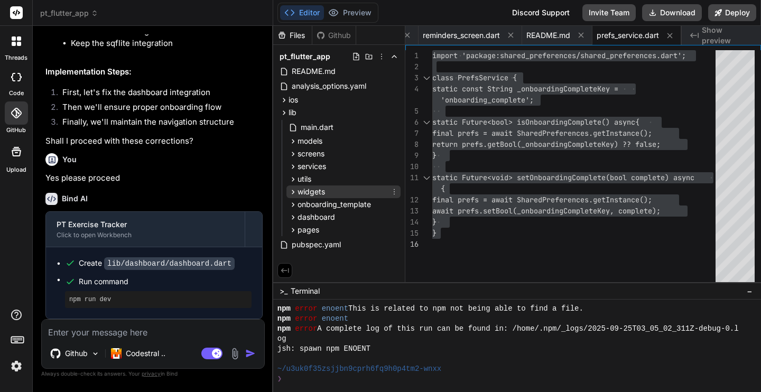
click at [292, 190] on icon at bounding box center [293, 192] width 3 height 4
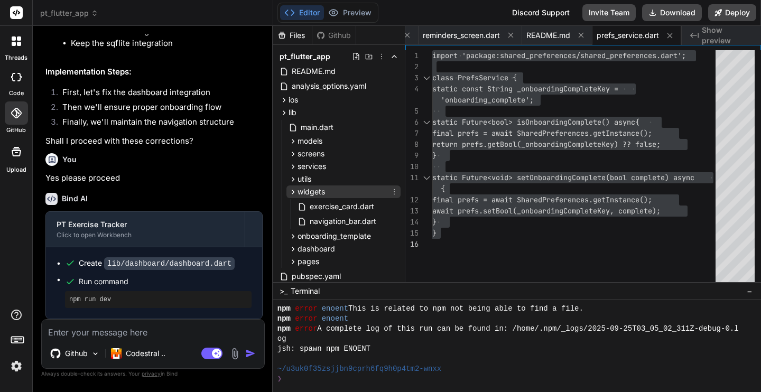
click at [292, 190] on icon at bounding box center [293, 192] width 3 height 4
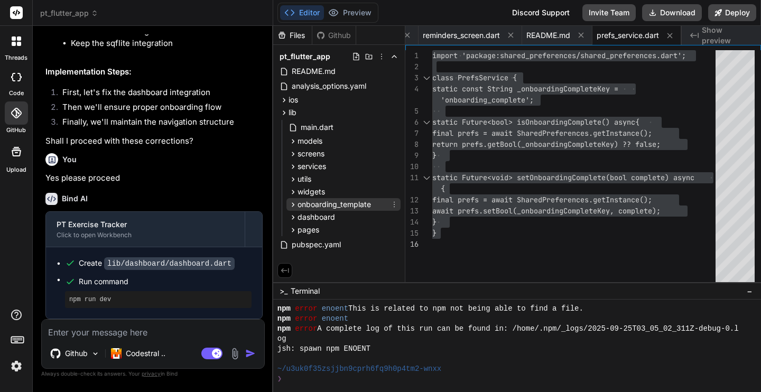
click at [293, 201] on icon at bounding box center [293, 204] width 9 height 9
click at [293, 214] on icon at bounding box center [293, 217] width 9 height 9
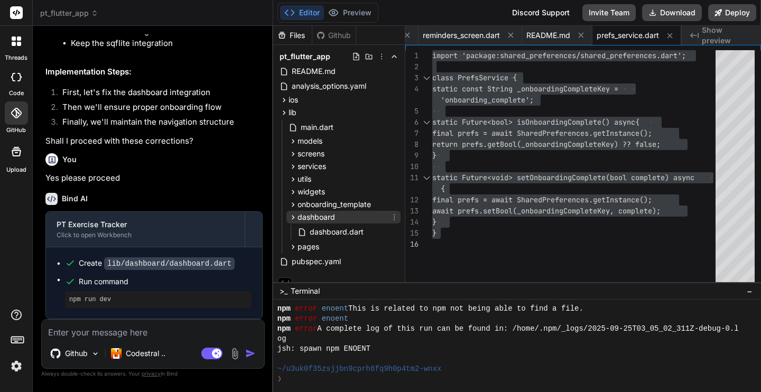
click at [293, 214] on icon at bounding box center [293, 217] width 9 height 9
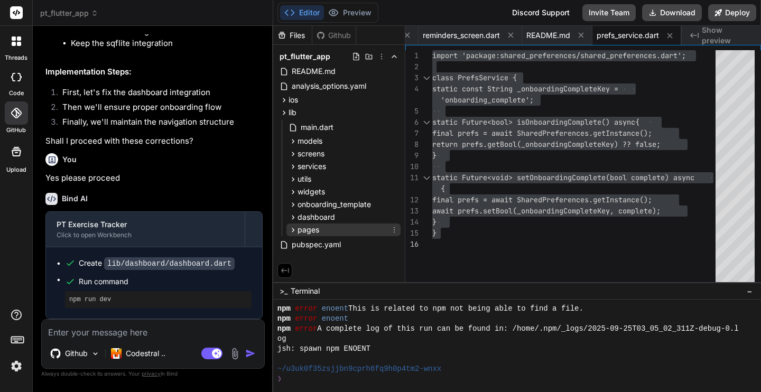
click at [292, 227] on icon at bounding box center [293, 230] width 9 height 9
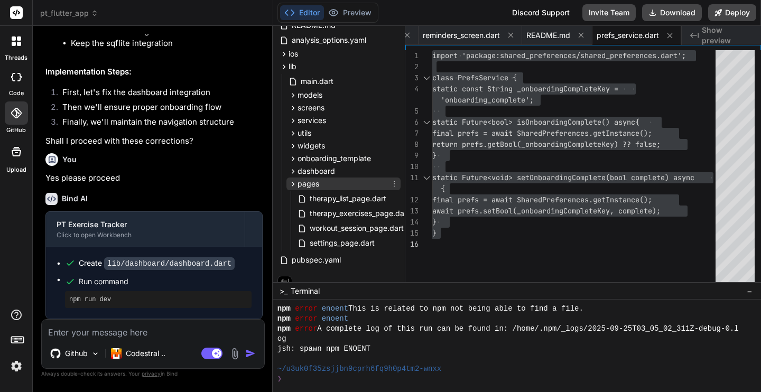
scroll to position [57, 0]
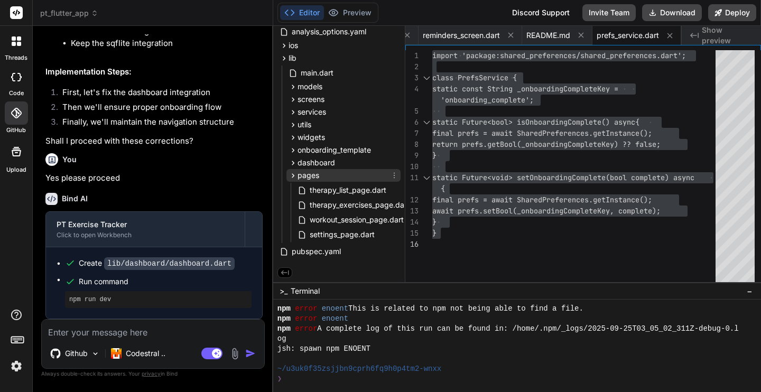
click at [291, 173] on icon at bounding box center [293, 175] width 9 height 9
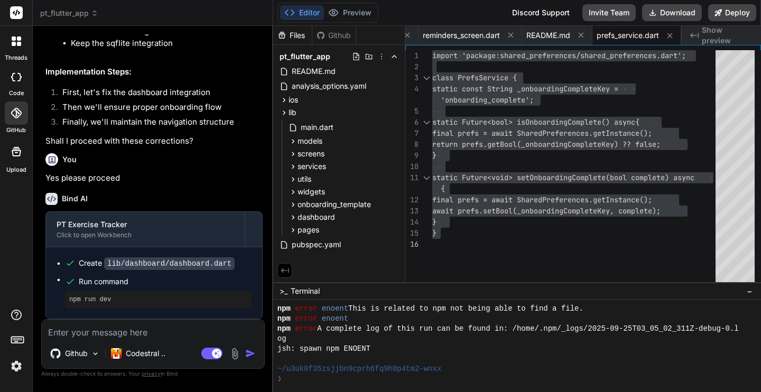
click at [87, 14] on span "pt_flutter_app" at bounding box center [69, 13] width 58 height 11
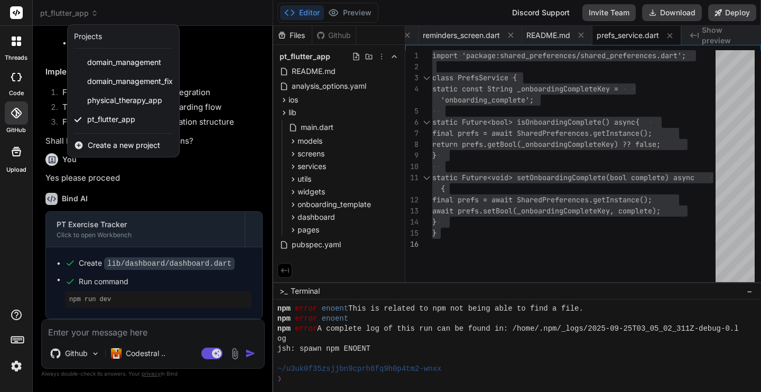
click at [122, 143] on span "Create a new project" at bounding box center [124, 145] width 72 height 11
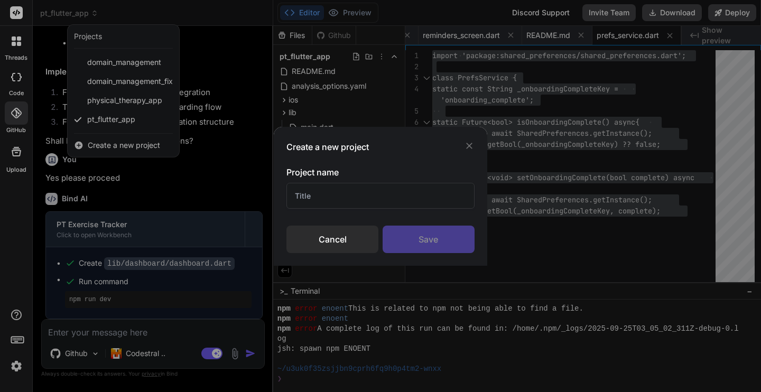
click at [321, 187] on input "text" at bounding box center [381, 196] width 188 height 26
click at [431, 235] on div "Save" at bounding box center [429, 239] width 92 height 27
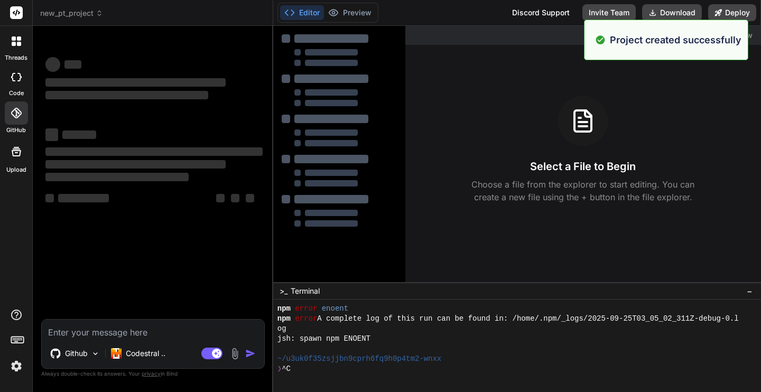
scroll to position [181, 0]
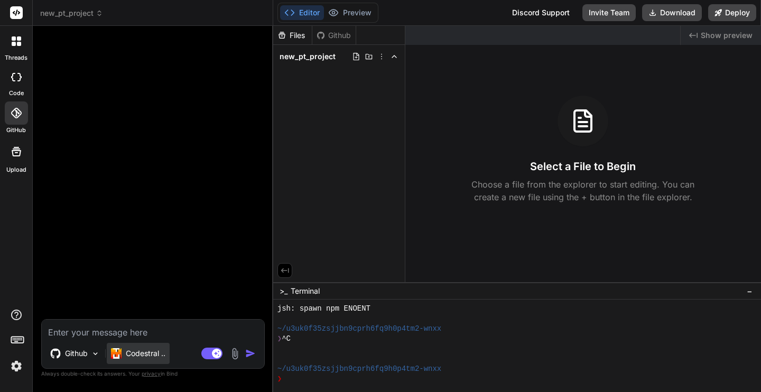
click at [126, 359] on div "Codestral .." at bounding box center [138, 353] width 63 height 21
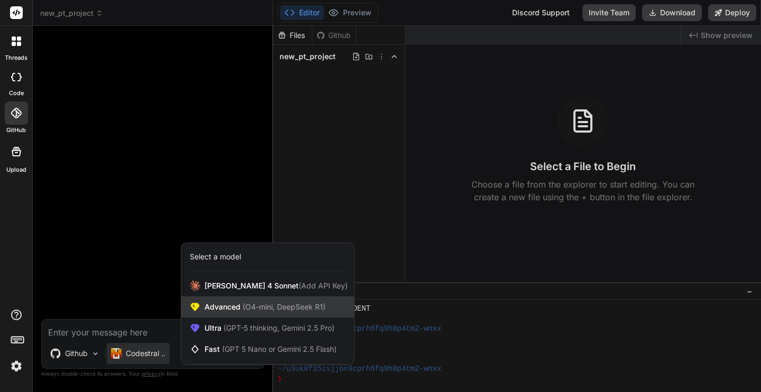
click at [213, 307] on span "Advanced (O4-mini, DeepSeek R1)" at bounding box center [265, 307] width 121 height 11
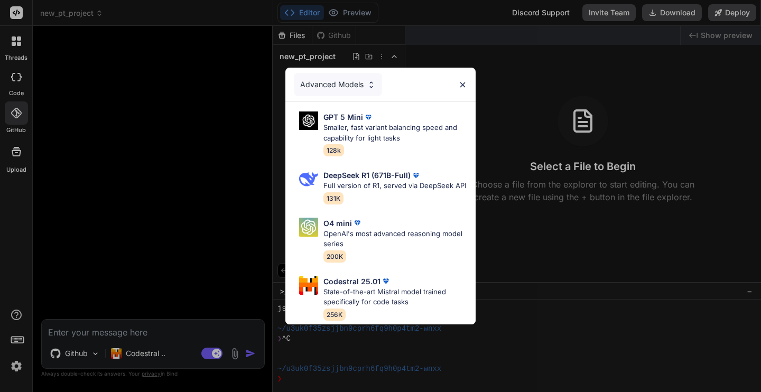
click at [144, 354] on div "Advanced Models GPT 5 Mini Smaller, fast variant balancing speed and capability…" at bounding box center [380, 196] width 761 height 392
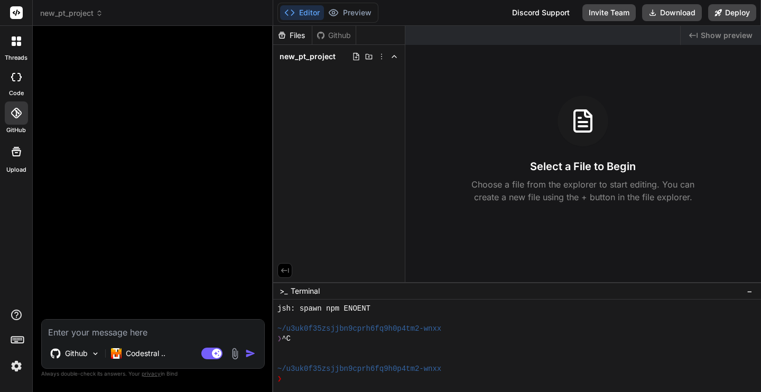
click at [144, 354] on p "Codestral .." at bounding box center [146, 353] width 40 height 11
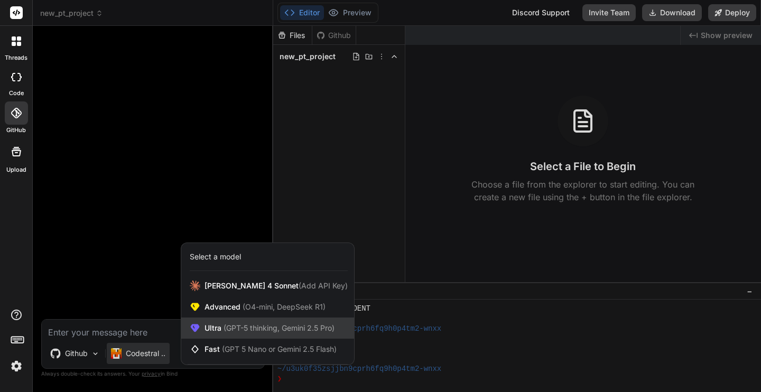
click at [204, 330] on div "Ultra (GPT-5 thinking, Gemini 2.5 Pro)" at bounding box center [267, 328] width 173 height 21
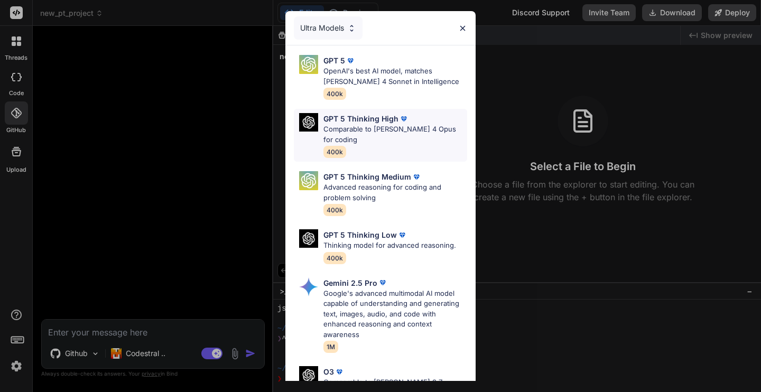
click at [368, 134] on p "Comparable to [PERSON_NAME] 4 Opus for coding" at bounding box center [396, 134] width 144 height 21
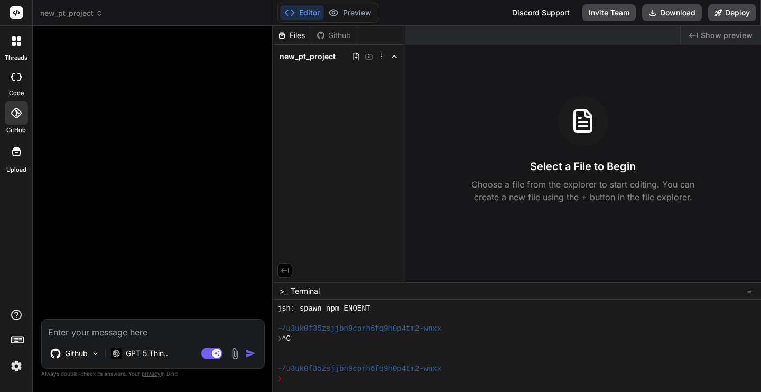
click at [164, 328] on textarea at bounding box center [153, 329] width 223 height 19
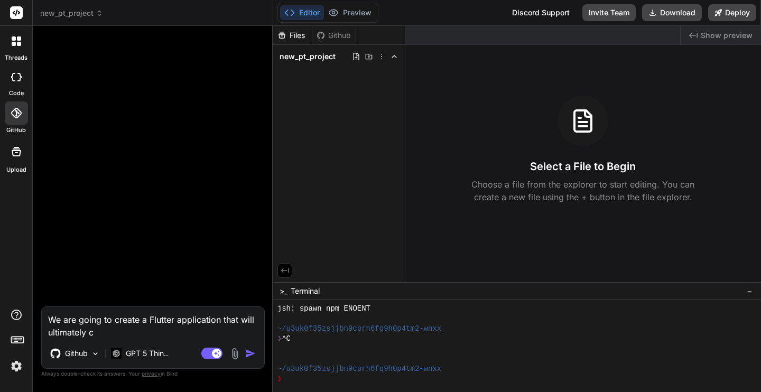
click at [20, 112] on icon at bounding box center [16, 113] width 11 height 11
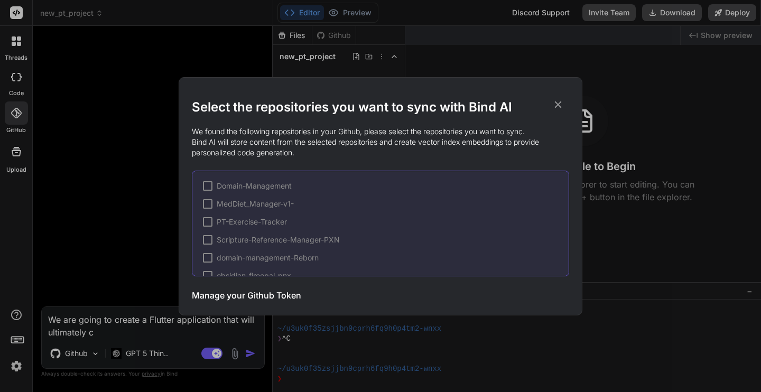
click at [270, 290] on h3 "Manage your Github Token" at bounding box center [246, 295] width 109 height 13
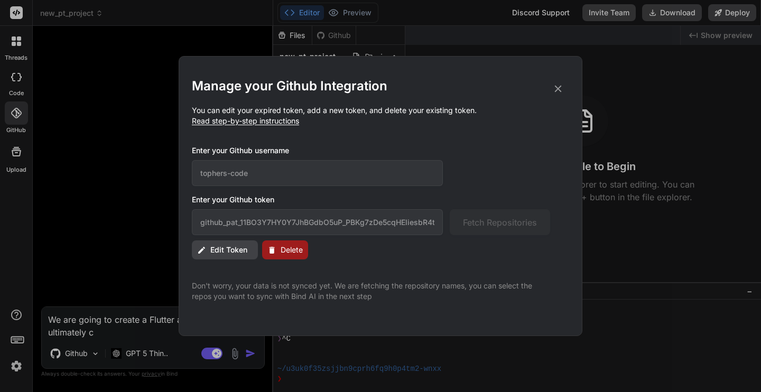
click at [232, 250] on span "Edit Token" at bounding box center [228, 250] width 37 height 11
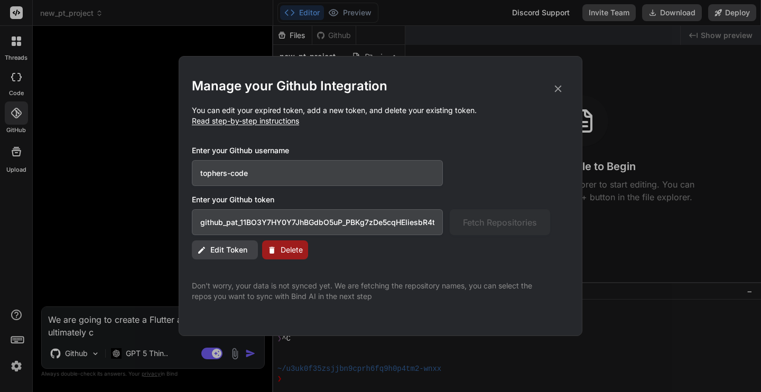
click at [271, 229] on input "github_pat_11BO3Y7HY0Y7JhBGdbO5uP_PBKg7zDe5cqHEliesbR4ta9X0uEDPyHXgqyFpw1zE3lMU…" at bounding box center [317, 222] width 251 height 26
paste input "7YfL1LfTWjHX_dwTyffT2ZEDsZLbveJzzZx7MrYLUyif8djKWTrJjGM6HFQPMGHKzb18K34u"
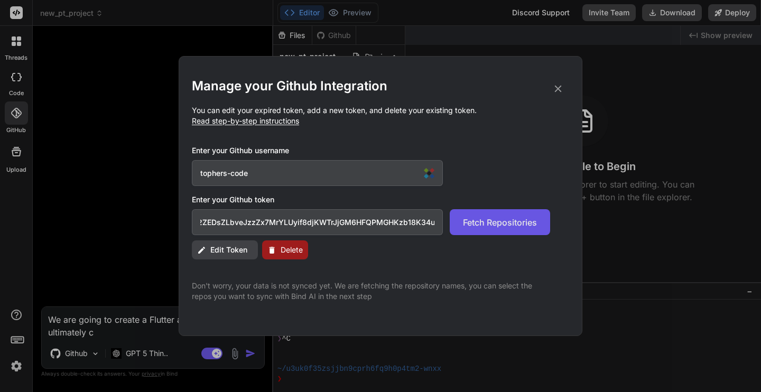
scroll to position [0, 0]
click at [510, 223] on span "Fetch Repositories" at bounding box center [500, 222] width 74 height 13
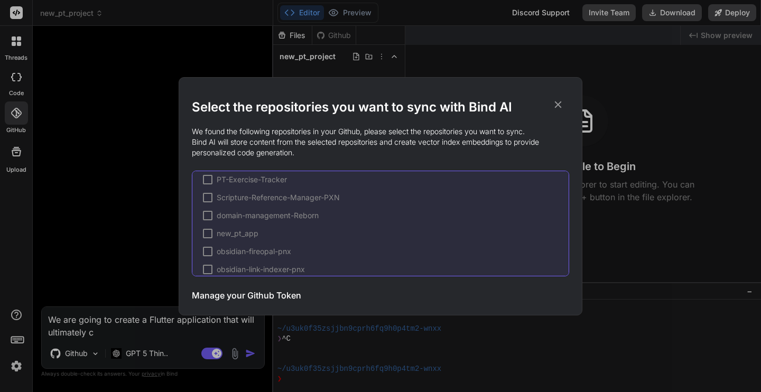
scroll to position [49, 0]
click at [243, 225] on span "new_pt_app" at bounding box center [238, 227] width 42 height 11
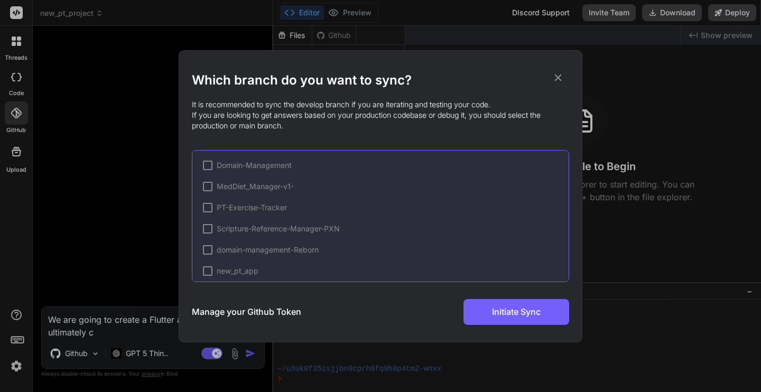
scroll to position [22, 0]
click at [225, 264] on div at bounding box center [223, 266] width 10 height 10
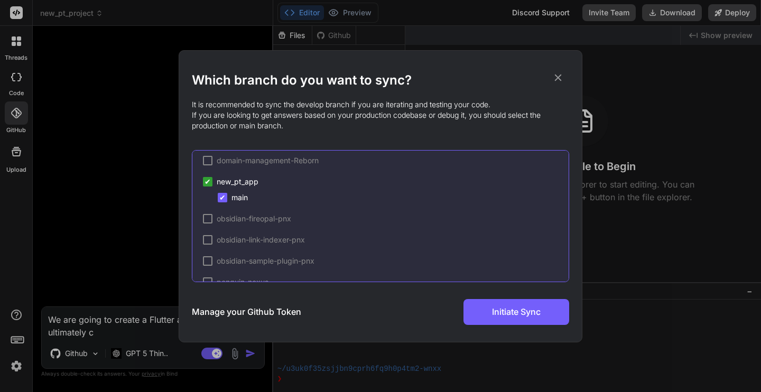
scroll to position [94, 0]
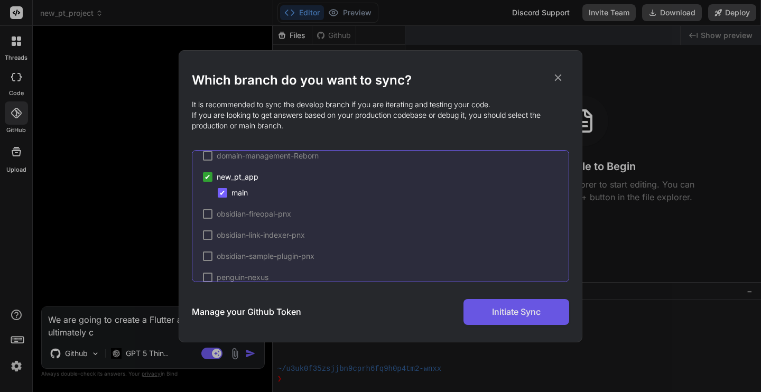
click at [519, 318] on button "Initiate Sync" at bounding box center [517, 312] width 106 height 26
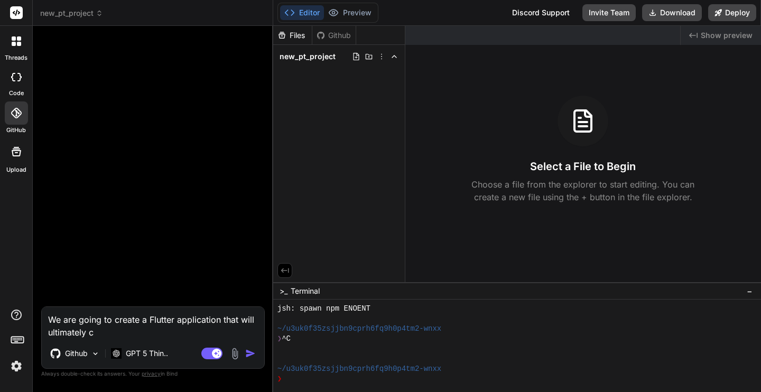
click at [19, 112] on icon at bounding box center [16, 113] width 11 height 11
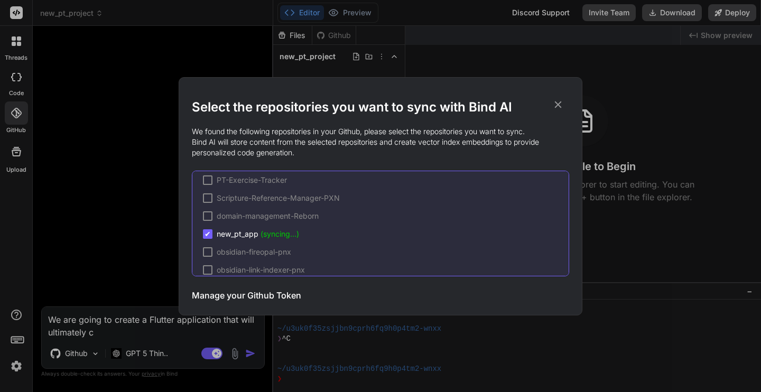
scroll to position [45, 0]
click at [557, 104] on icon at bounding box center [558, 105] width 12 height 12
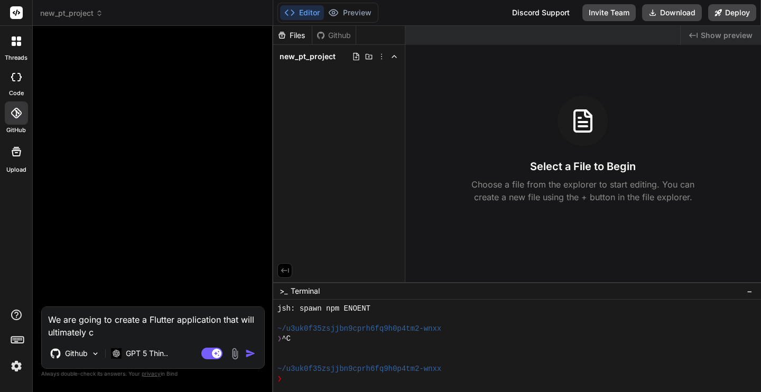
click at [19, 111] on icon at bounding box center [16, 113] width 11 height 11
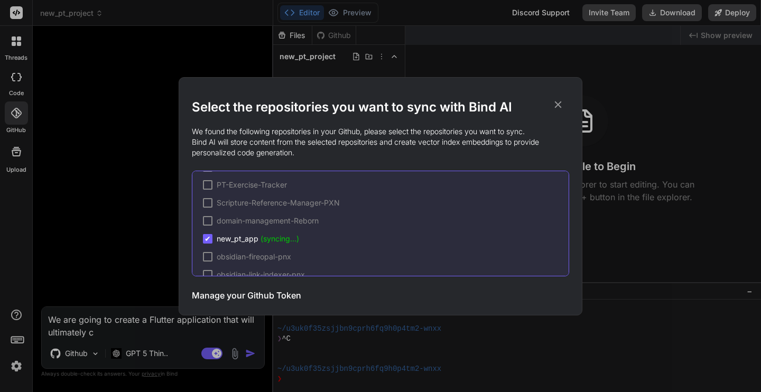
scroll to position [39, 0]
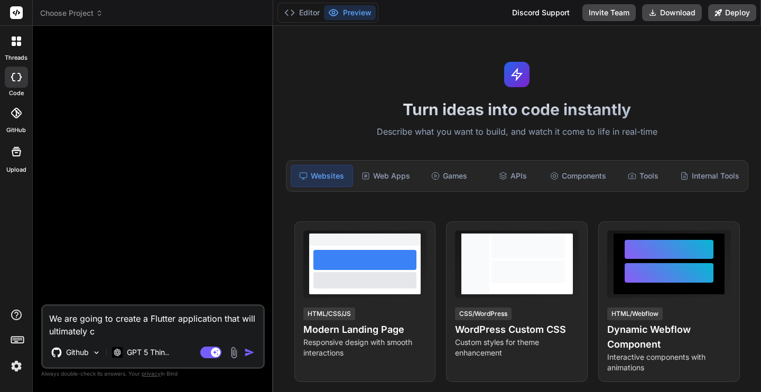
type textarea "x"
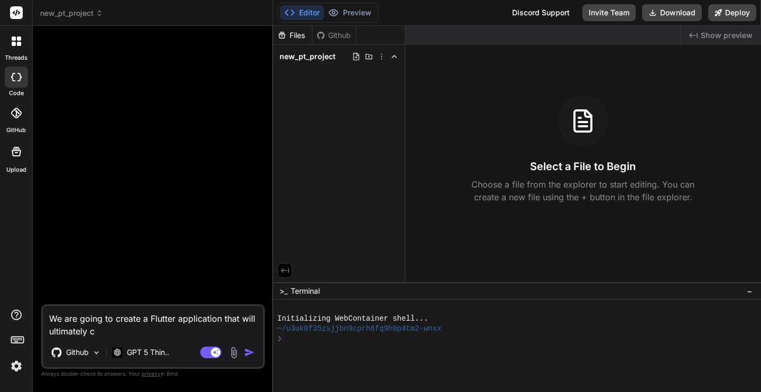
click at [86, 123] on div at bounding box center [153, 169] width 221 height 270
click at [20, 118] on icon at bounding box center [16, 113] width 11 height 11
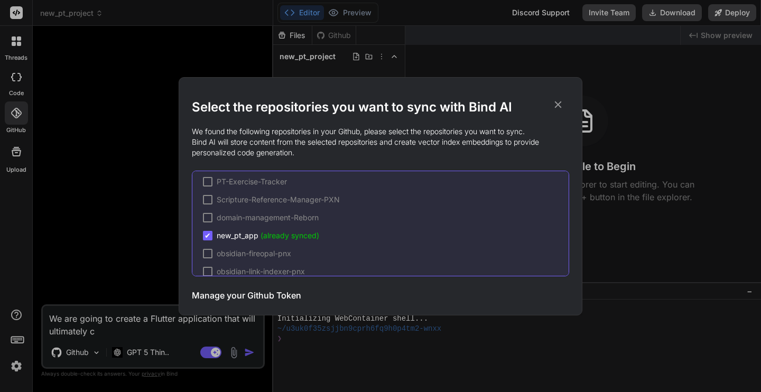
scroll to position [44, 0]
click at [557, 104] on icon at bounding box center [558, 104] width 7 height 7
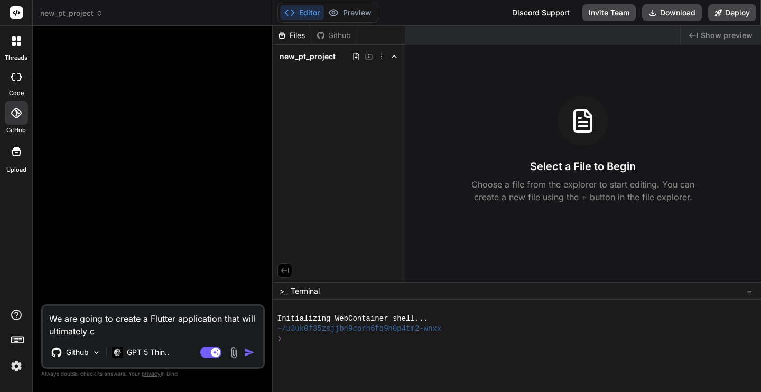
click at [151, 331] on textarea "We are going to create a Flutter application that will ultimately c" at bounding box center [153, 322] width 220 height 32
type textarea "We are going to create a Flutter application that will"
type textarea "x"
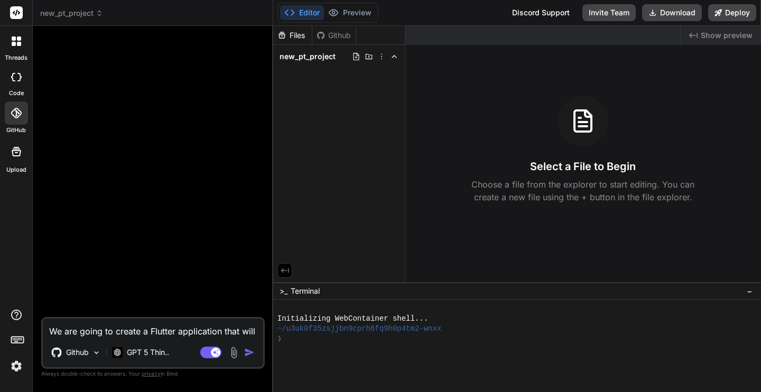
type textarea "We are going to create a Flutter application that will"
type textarea "x"
type textarea "We are going to create a Flutter application"
type textarea "x"
type textarea "We are going to create a Flutter application"
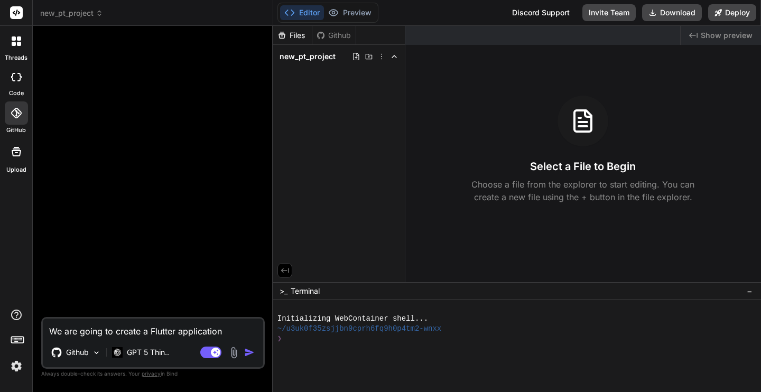
type textarea "x"
type textarea "We are going to create a Flutter application"
type textarea "x"
type textarea "We are going to create a Flutter application t"
type textarea "x"
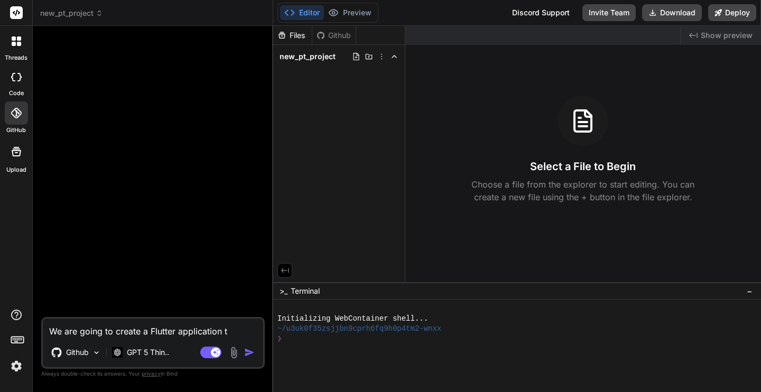
type textarea "We are going to create a Flutter application to"
type textarea "x"
type textarea "We are going to create a Flutter application tog"
type textarea "x"
type textarea "We are going to create a Flutter application toge"
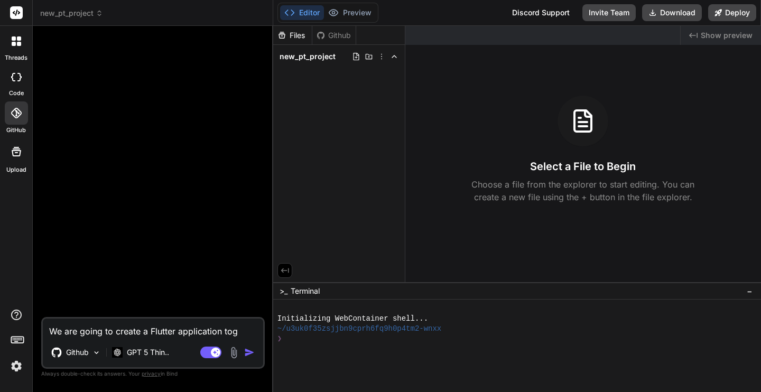
type textarea "x"
type textarea "We are going to create a Flutter application toget"
type textarea "x"
type textarea "We are going to create a Flutter application togeth"
type textarea "x"
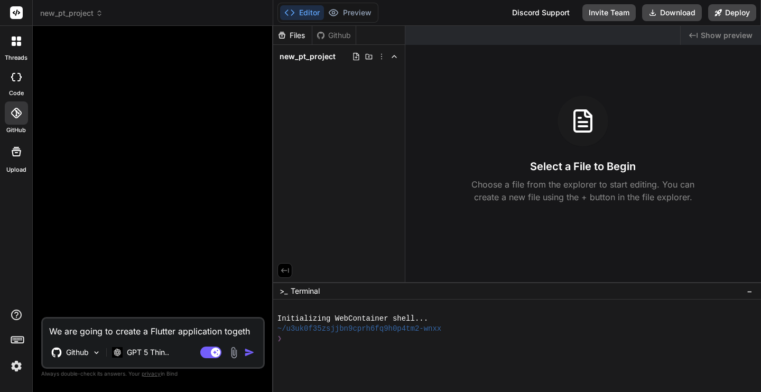
type textarea "We are going to create a Flutter application togethe"
type textarea "x"
type textarea "We are going to create a Flutter application together"
type textarea "x"
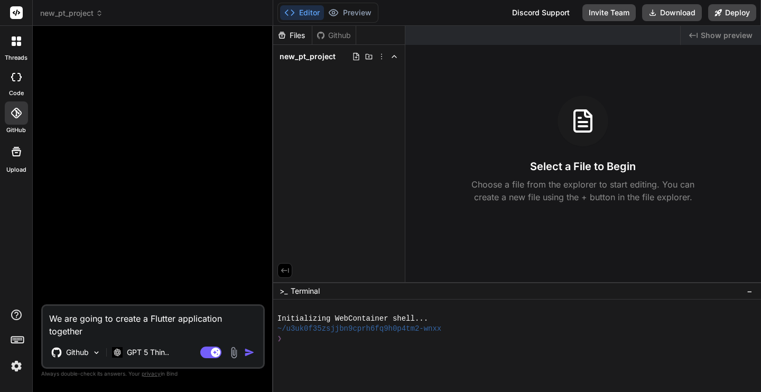
type textarea "We are going to create a Flutter application together."
type textarea "x"
type textarea "We are going to create a Flutter application together."
type textarea "x"
type textarea "We are going to create a Flutter application together. I"
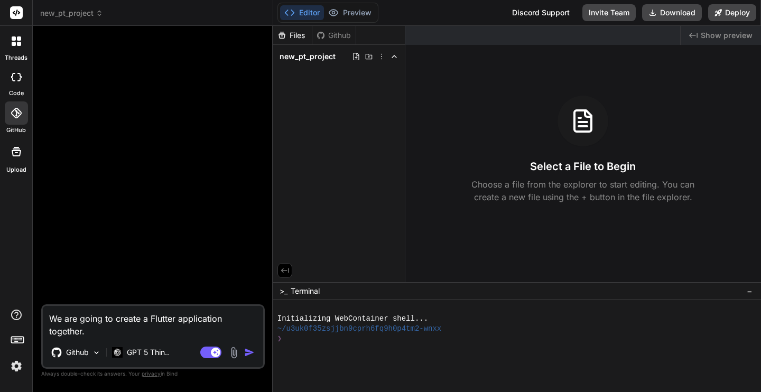
type textarea "x"
type textarea "We are going to create a Flutter application together. I"
type textarea "x"
type textarea "We are going to create a Flutter application together. I w"
type textarea "x"
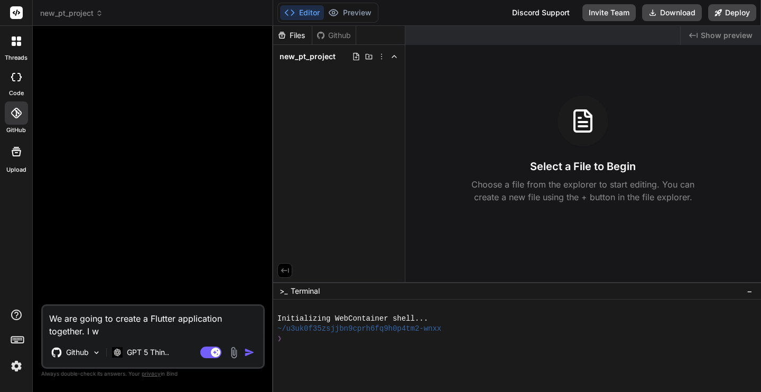
type textarea "We are going to create a Flutter application together. I wo"
type textarea "x"
type textarea "We are going to create a Flutter application together. I wou"
type textarea "x"
type textarea "We are going to create a Flutter application together. I woul"
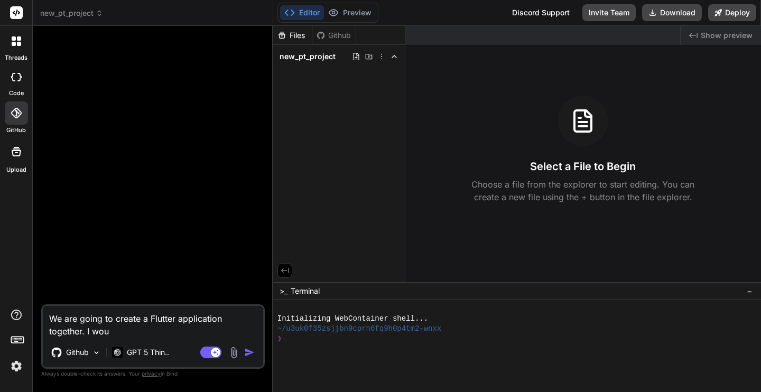
type textarea "x"
type textarea "We are going to create a Flutter application together. I would"
type textarea "x"
type textarea "We are going to create a Flutter application together. I would"
type textarea "x"
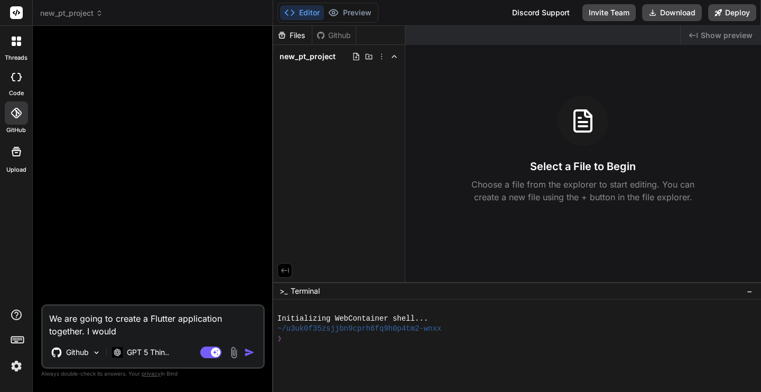
type textarea "We are going to create a Flutter application together. I would l"
type textarea "x"
type textarea "We are going to create a Flutter application together. I would li"
type textarea "x"
type textarea "We are going to create a Flutter application together. I would lik"
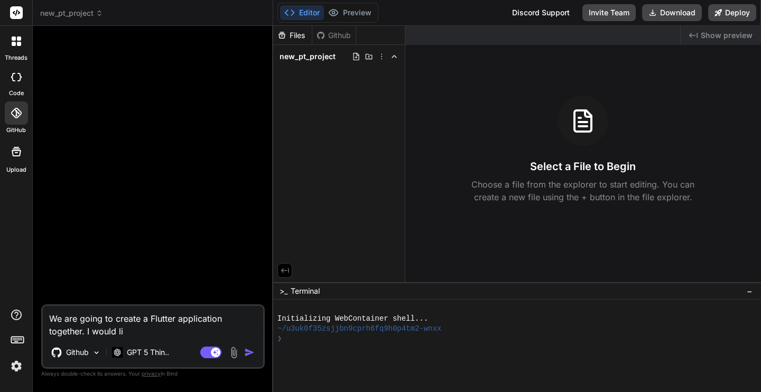
type textarea "x"
type textarea "We are going to create a Flutter application together. I would like"
type textarea "x"
type textarea "We are going to create a Flutter application together. I would like"
type textarea "x"
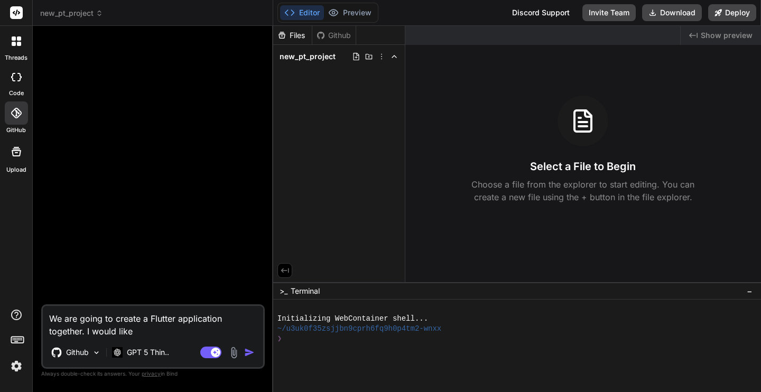
type textarea "We are going to create a Flutter application together. I would like t"
type textarea "x"
type textarea "We are going to create a Flutter application together. I would like to"
type textarea "x"
type textarea "We are going to create a Flutter application together. I would like to"
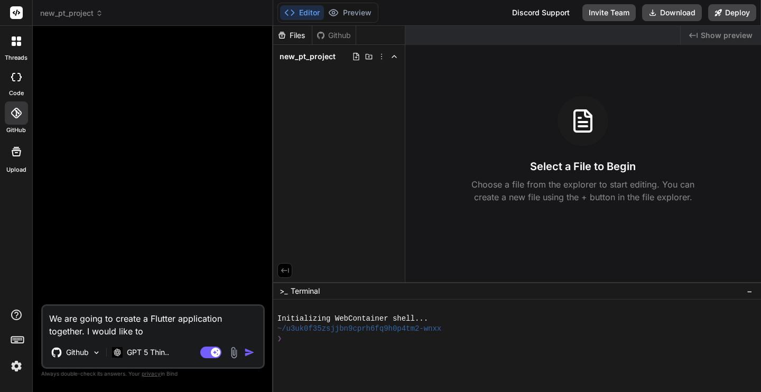
type textarea "x"
type textarea "We are going to create a Flutter application together. I would like to s"
type textarea "x"
type textarea "We are going to create a Flutter application together. I would like to st"
type textarea "x"
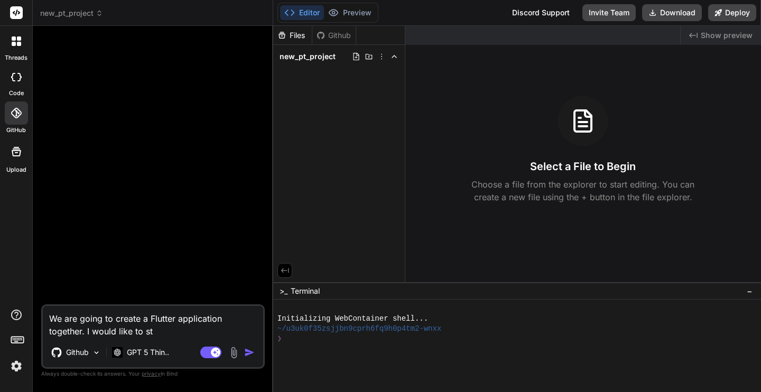
type textarea "We are going to create a Flutter application together. I would like to sta"
type textarea "x"
type textarea "We are going to create a Flutter application together. I would like to star"
type textarea "x"
type textarea "We are going to create a Flutter application together. I would like to start"
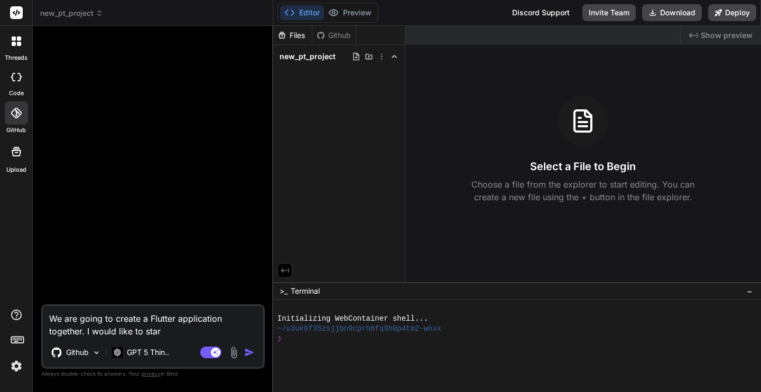
type textarea "x"
type textarea "We are going to create a Flutter application together. I would like to start"
type textarea "x"
type textarea "We are going to create a Flutter application together. I would like to start s"
type textarea "x"
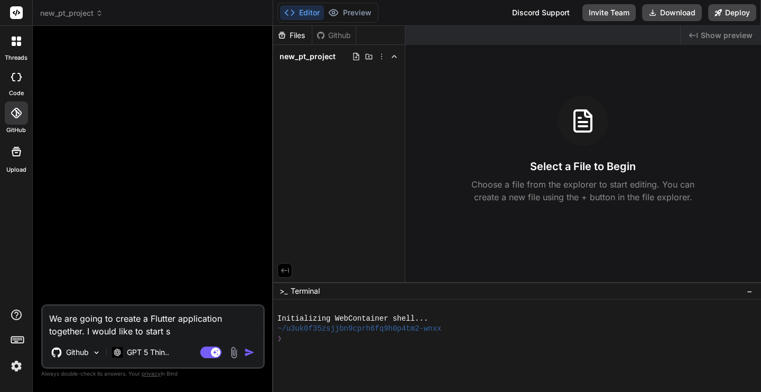
type textarea "We are going to create a Flutter application together. I would like to start sm"
type textarea "x"
type textarea "We are going to create a Flutter application together. I would like to start sma"
type textarea "x"
type textarea "We are going to create a Flutter application together. I would like to start sm…"
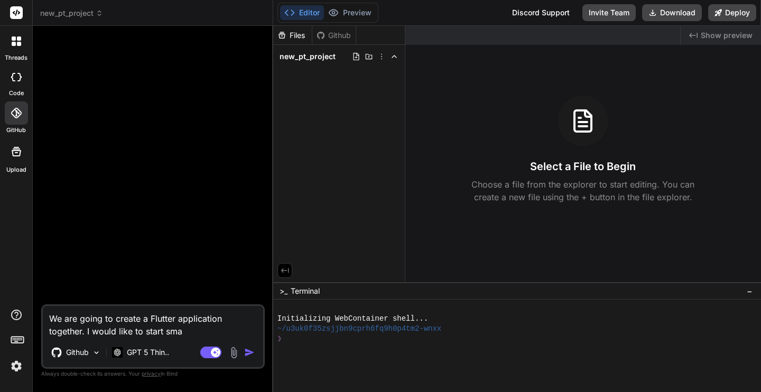
type textarea "x"
type textarea "We are going to create a Flutter application together. I would like to start sm…"
type textarea "x"
type textarea "We are going to create a Flutter application together. I would like to start sm…"
type textarea "x"
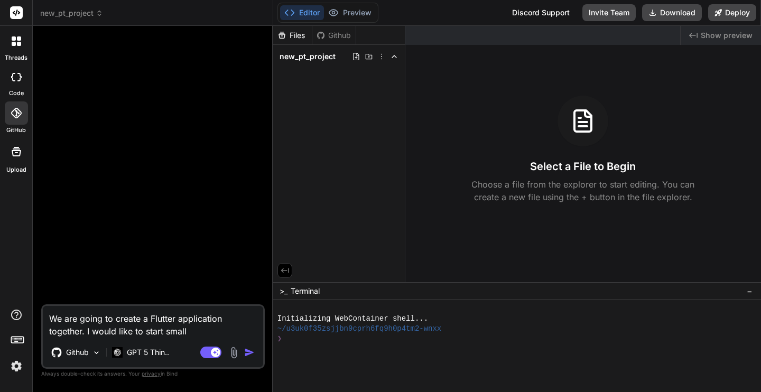
type textarea "We are going to create a Flutter application together. I would like to start sm…"
type textarea "x"
type textarea "We are going to create a Flutter application together. I would like to start sm…"
type textarea "x"
type textarea "We are going to create a Flutter application together. I would like to start sm…"
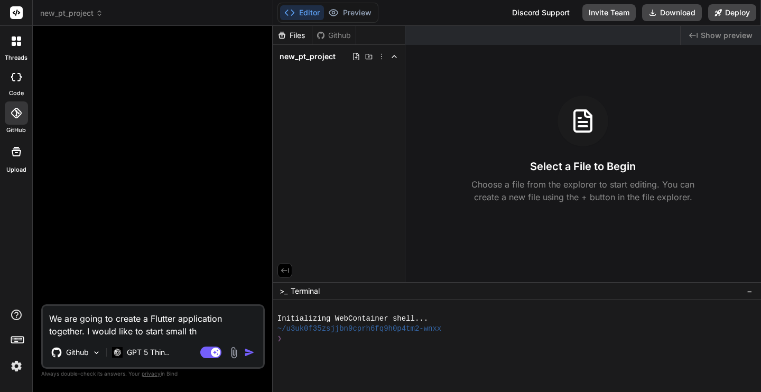
type textarea "x"
type textarea "We are going to create a Flutter application together. I would like to start sm…"
type textarea "x"
type textarea "We are going to create a Flutter application together. I would like to start sm…"
type textarea "x"
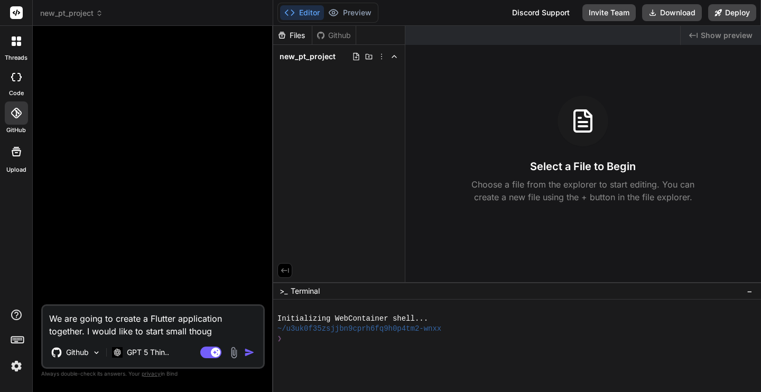
type textarea "We are going to create a Flutter application together. I would like to start sm…"
type textarea "x"
type textarea "We are going to create a Flutter application together. I would like to start sm…"
type textarea "x"
type textarea "We are going to create a Flutter application together. I would like to start sm…"
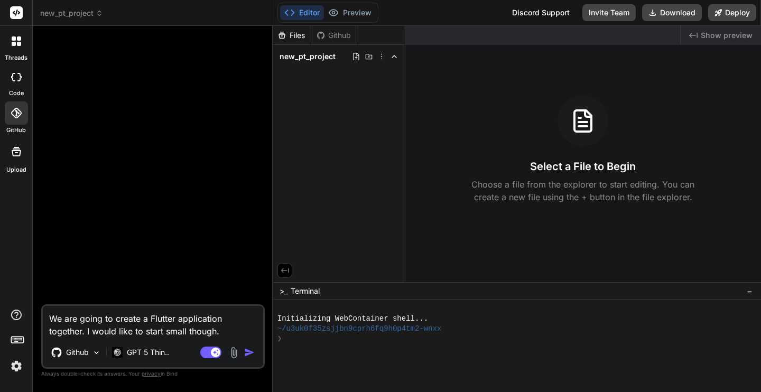
type textarea "x"
type textarea "We are going to create a Flutter application together. I would like to start sm…"
type textarea "x"
type textarea "We are going to create a Flutter application together. I would like to start sm…"
type textarea "x"
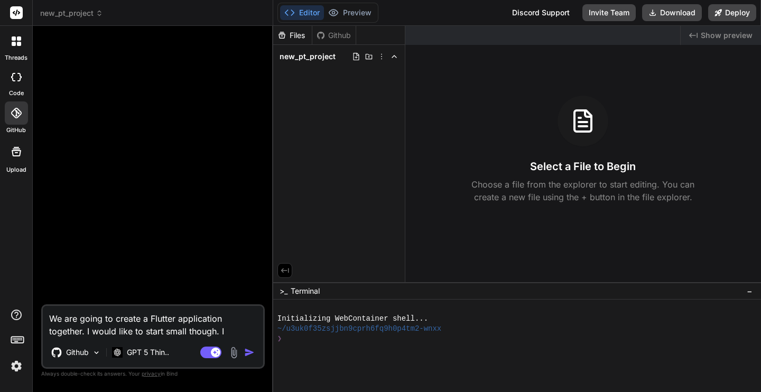
type textarea "We are going to create a Flutter application together. I would like to start sm…"
type textarea "x"
type textarea "We are going to create a Flutter application together. I would like to start sm…"
type textarea "x"
type textarea "We are going to create a Flutter application together. I would like to start sm…"
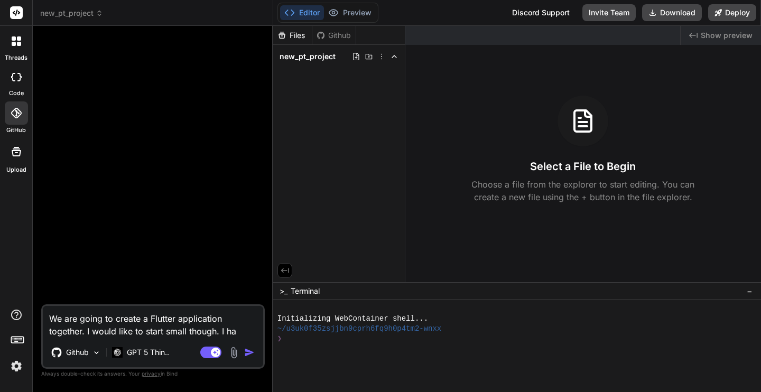
type textarea "x"
type textarea "We are going to create a Flutter application together. I would like to start sm…"
type textarea "x"
type textarea "We are going to create a Flutter application together. I would like to start sm…"
type textarea "x"
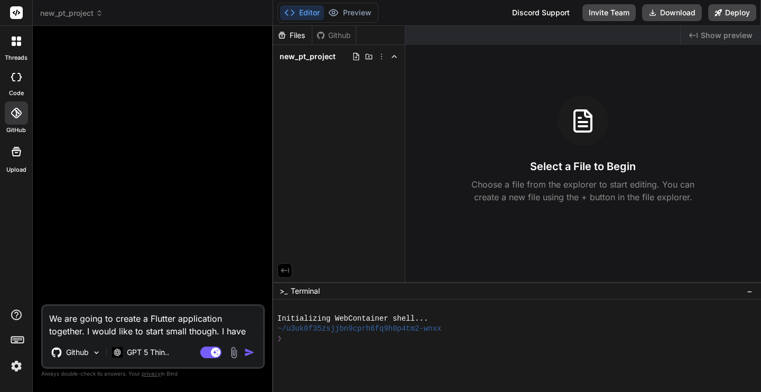
type textarea "We are going to create a Flutter application together. I would like to start sm…"
type textarea "x"
type textarea "We are going to create a Flutter application together. I would like to start sm…"
type textarea "x"
type textarea "We are going to create a Flutter application together. I would like to start sm…"
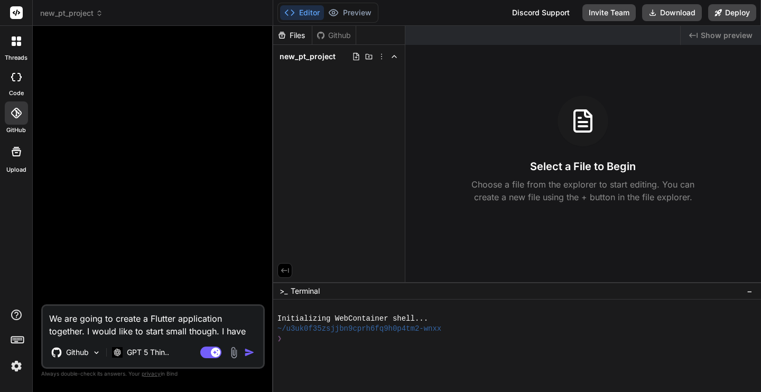
type textarea "x"
type textarea "We are going to create a Flutter application together. I would like to start sm…"
type textarea "x"
type textarea "We are going to create a Flutter application together. I would like to start sm…"
type textarea "x"
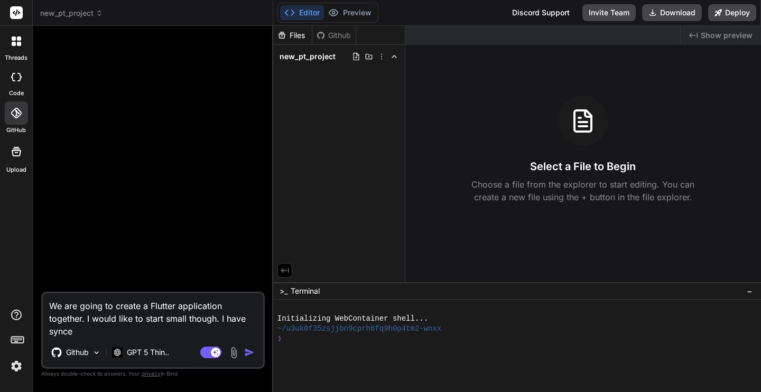
type textarea "We are going to create a Flutter application together. I would like to start sm…"
type textarea "x"
type textarea "We are going to create a Flutter application together. I would like to start sm…"
type textarea "x"
type textarea "We are going to create a Flutter application together. I would like to start sm…"
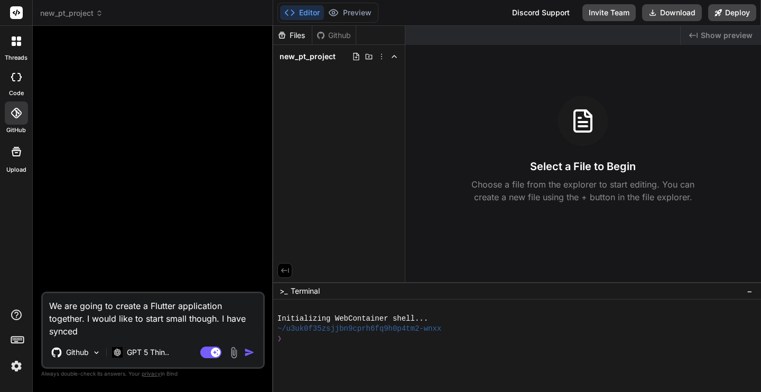
type textarea "x"
type textarea "We are going to create a Flutter application together. I would like to start sm…"
type textarea "x"
type textarea "We are going to create a Flutter application together. I would like to start sm…"
type textarea "x"
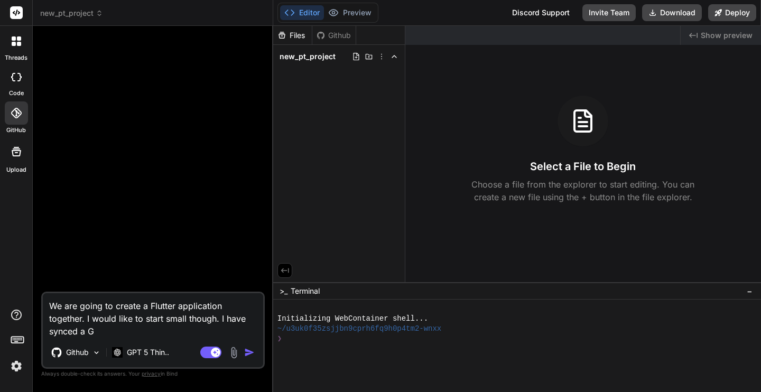
type textarea "We are going to create a Flutter application together. I would like to start sm…"
type textarea "x"
type textarea "We are going to create a Flutter application together. I would like to start sm…"
type textarea "x"
type textarea "We are going to create a Flutter application together. I would like to start sm…"
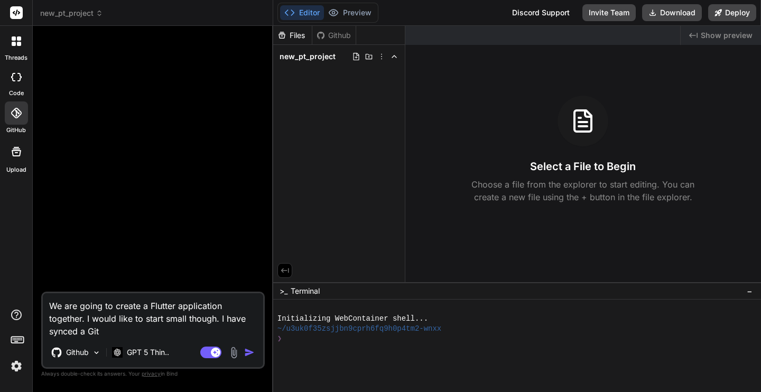
type textarea "x"
type textarea "We are going to create a Flutter application together. I would like to start sm…"
type textarea "x"
type textarea "We are going to create a Flutter application together. I would like to start sm…"
type textarea "x"
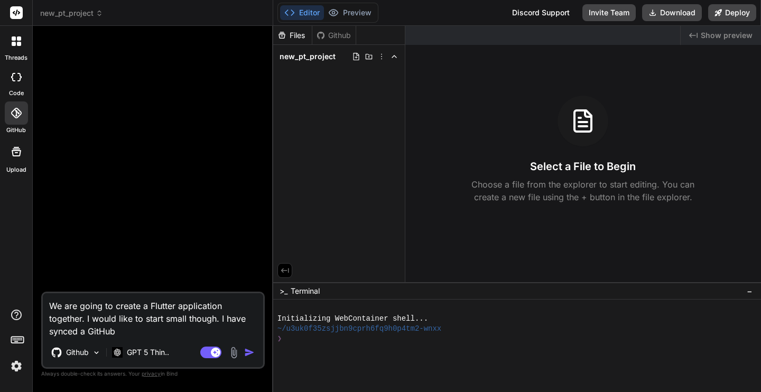
type textarea "We are going to create a Flutter application together. I would like to start sm…"
type textarea "x"
type textarea "We are going to create a Flutter application together. I would like to start sm…"
type textarea "x"
type textarea "We are going to create a Flutter application together. I would like to start sm…"
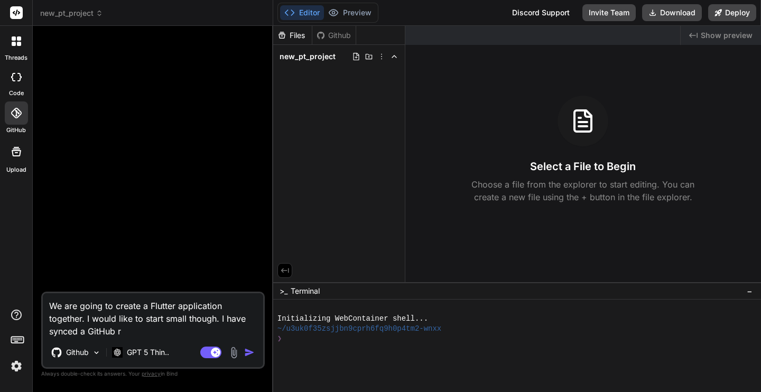
type textarea "x"
type textarea "We are going to create a Flutter application together. I would like to start sm…"
type textarea "x"
type textarea "We are going to create a Flutter application together. I would like to start sm…"
type textarea "x"
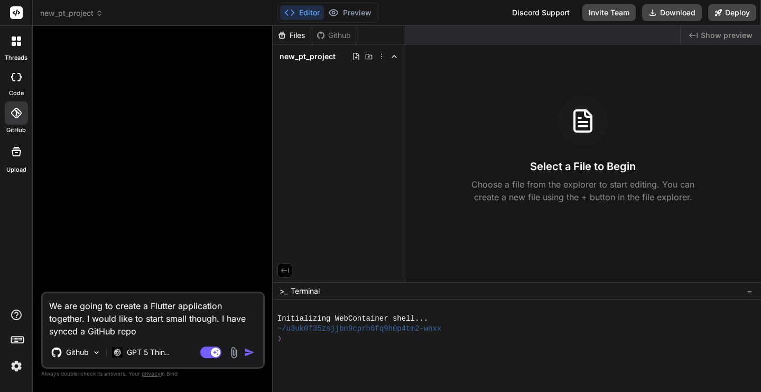
type textarea "We are going to create a Flutter application together. I would like to start sm…"
type textarea "x"
type textarea "We are going to create a Flutter application together. I would like to start sm…"
type textarea "x"
type textarea "We are going to create a Flutter application together. I would like to start sm…"
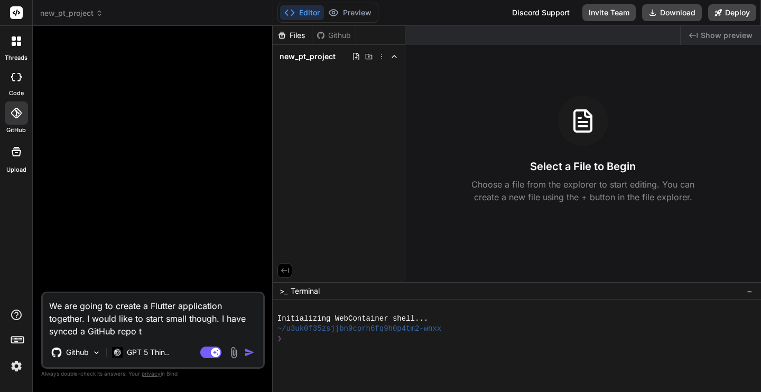
type textarea "x"
type textarea "We are going to create a Flutter application together. I would like to start sm…"
type textarea "x"
type textarea "We are going to create a Flutter application together. I would like to start sm…"
type textarea "x"
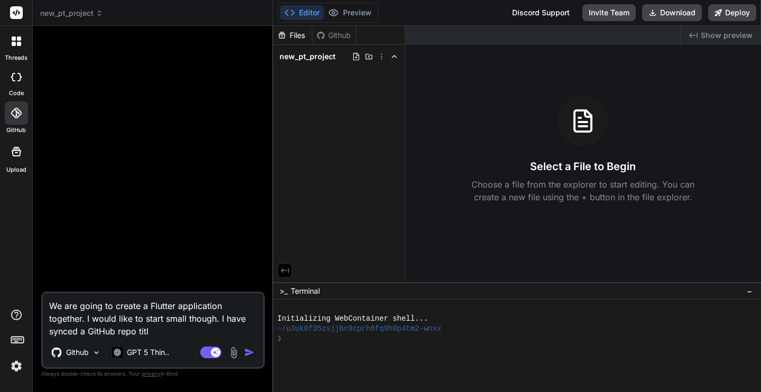
type textarea "We are going to create a Flutter application together. I would like to start sm…"
type textarea "x"
type textarea "We are going to create a Flutter application together. I would like to start sm…"
type textarea "x"
type textarea "We are going to create a Flutter application together. I would like to start sm…"
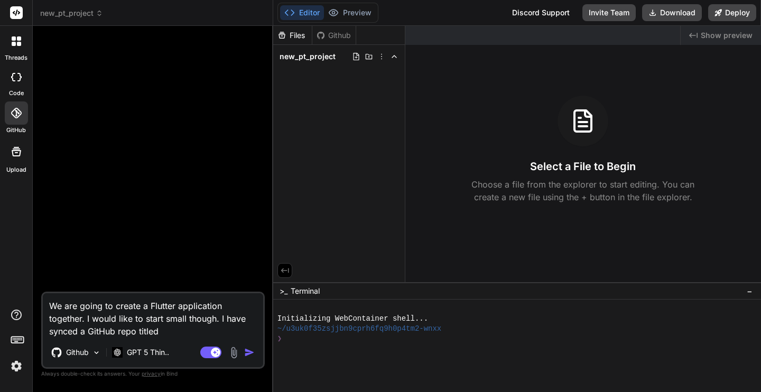
type textarea "x"
click at [15, 112] on icon at bounding box center [16, 113] width 11 height 11
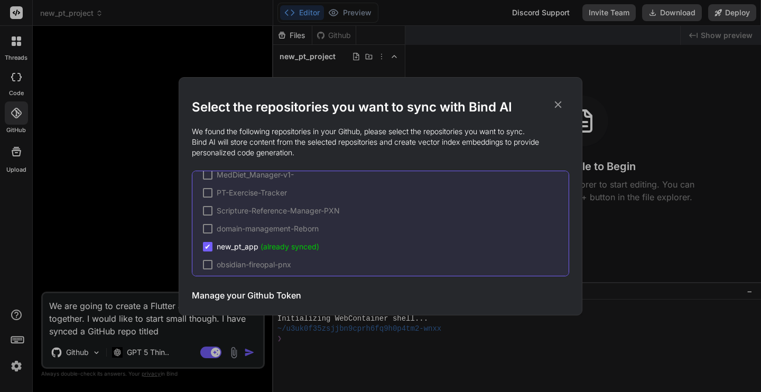
scroll to position [30, 0]
click at [561, 104] on icon at bounding box center [558, 105] width 12 height 12
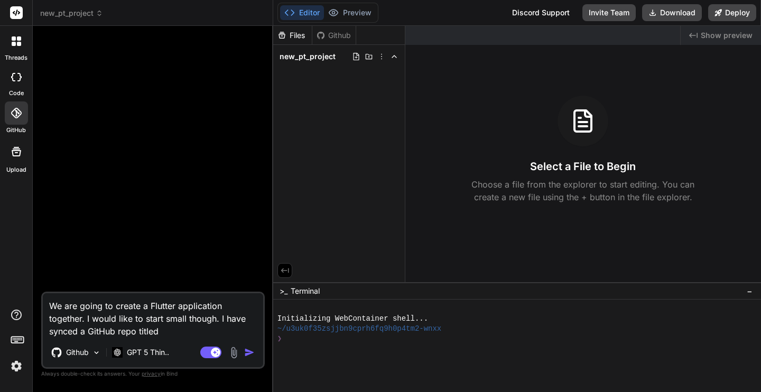
click at [182, 331] on textarea "We are going to create a Flutter application together. I would like to start sm…" at bounding box center [153, 315] width 220 height 44
type textarea "We are going to create a Flutter application together. I would like to start sm…"
type textarea "x"
type textarea "We are going to create a Flutter application together. I would like to start sm…"
type textarea "x"
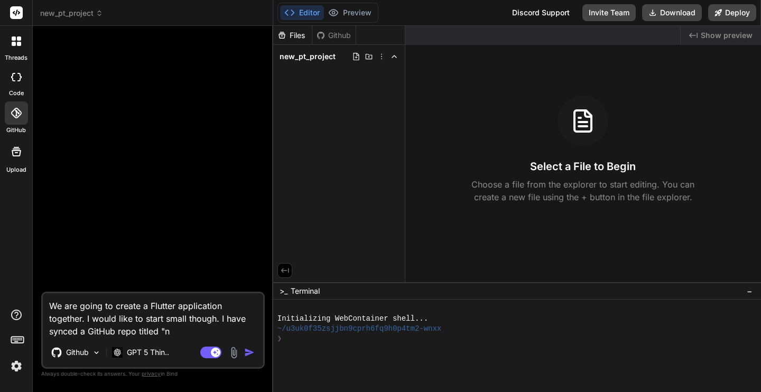
type textarea "We are going to create a Flutter application together. I would like to start sm…"
type textarea "x"
type textarea "We are going to create a Flutter application together. I would like to start sm…"
type textarea "x"
type textarea "We are going to create a Flutter application together. I would like to start sm…"
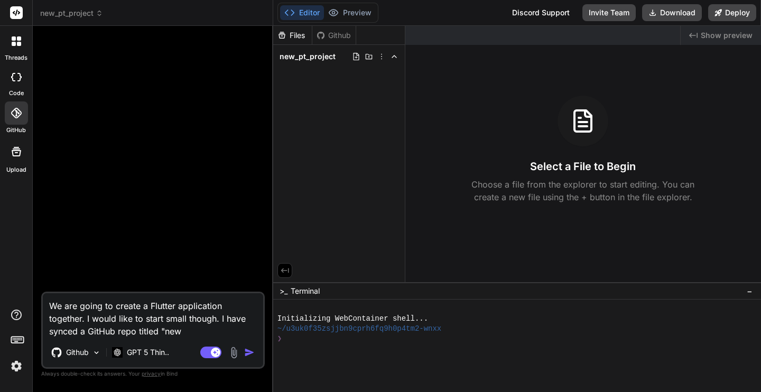
type textarea "x"
type textarea "We are going to create a Flutter application together. I would like to start sm…"
type textarea "x"
type textarea "We are going to create a Flutter application together. I would like to start sm…"
type textarea "x"
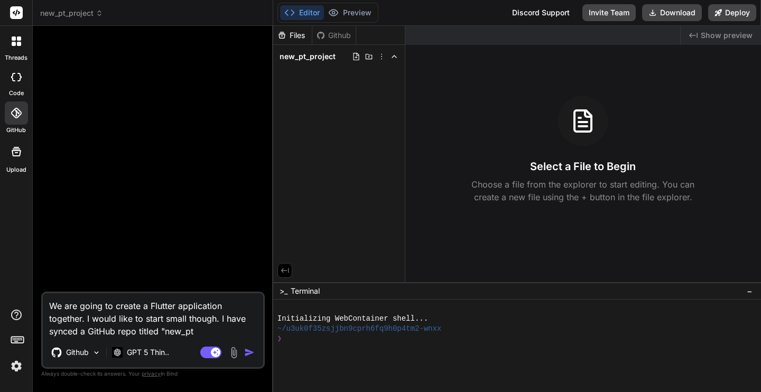
type textarea "We are going to create a Flutter application together. I would like to start sm…"
type textarea "x"
type textarea "We are going to create a Flutter application together. I would like to start sm…"
type textarea "x"
type textarea "We are going to create a Flutter application together. I would like to start sm…"
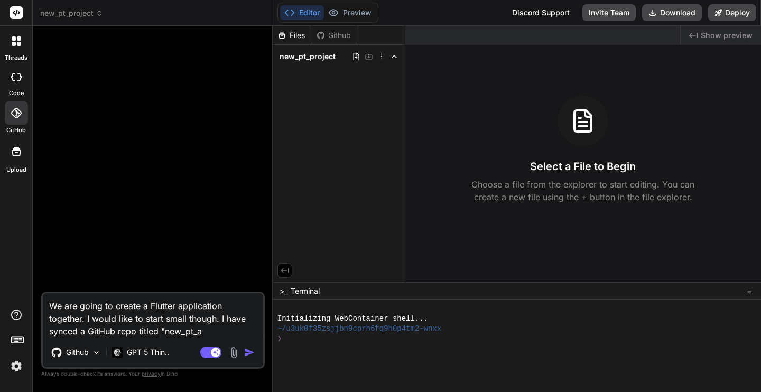
type textarea "x"
type textarea "We are going to create a Flutter application together. I would like to start sm…"
type textarea "x"
type textarea "We are going to create a Flutter application together. I would like to start sm…"
type textarea "x"
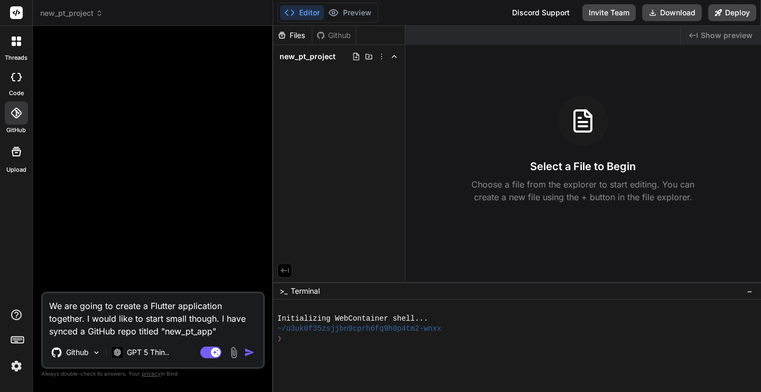
type textarea "We are going to create a Flutter application together. I would like to start sm…"
type textarea "x"
type textarea "We are going to create a Flutter application together. I would like to start sm…"
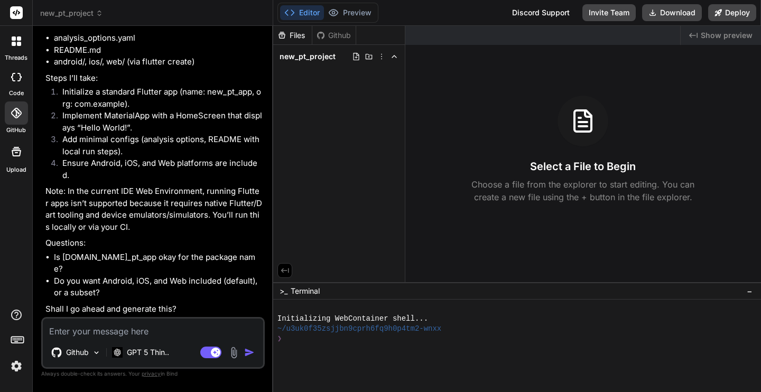
scroll to position [261, 0]
click at [133, 324] on textarea at bounding box center [153, 328] width 220 height 19
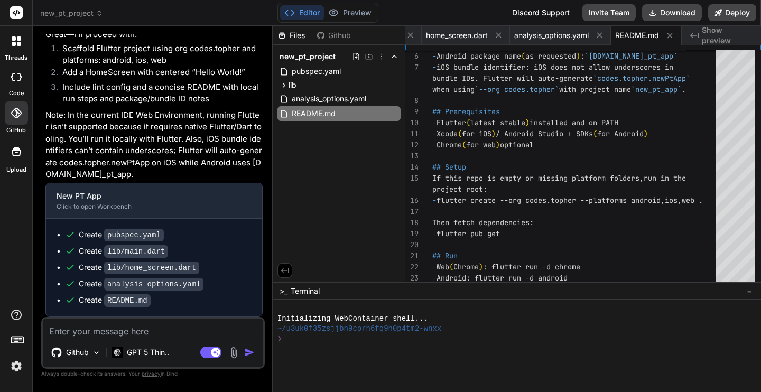
scroll to position [622, 0]
click at [669, 10] on button "Download" at bounding box center [672, 12] width 60 height 17
click at [341, 112] on div "README.md" at bounding box center [339, 113] width 123 height 15
click at [546, 122] on div "Note on package/bundle IDs: - Android package name ( as requested ) : `codes.to…" at bounding box center [577, 200] width 290 height 455
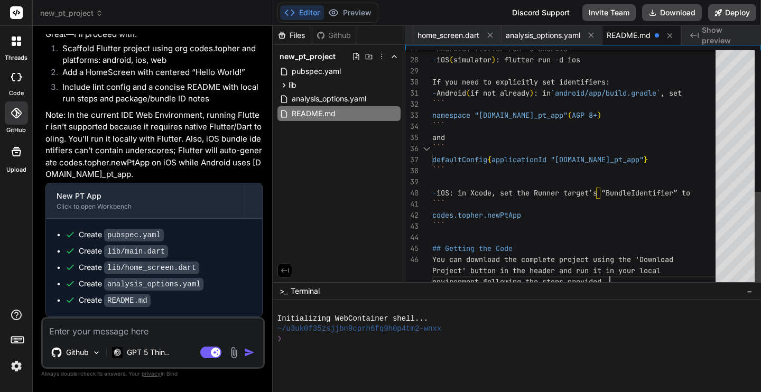
scroll to position [0, 125]
